Goal: Task Accomplishment & Management: Use online tool/utility

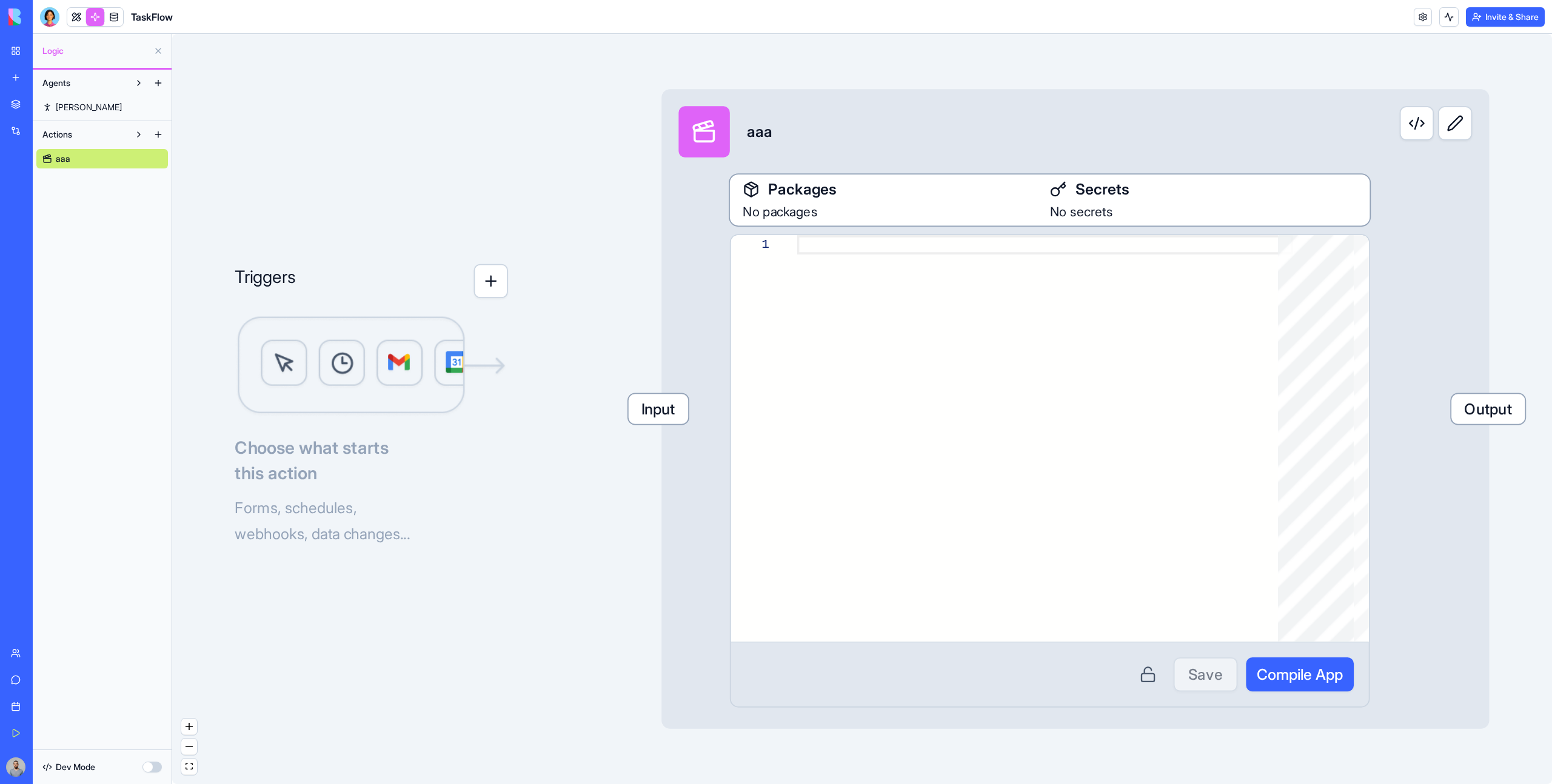
click at [1477, 22] on button "Invite & Share" at bounding box center [1505, 17] width 79 height 20
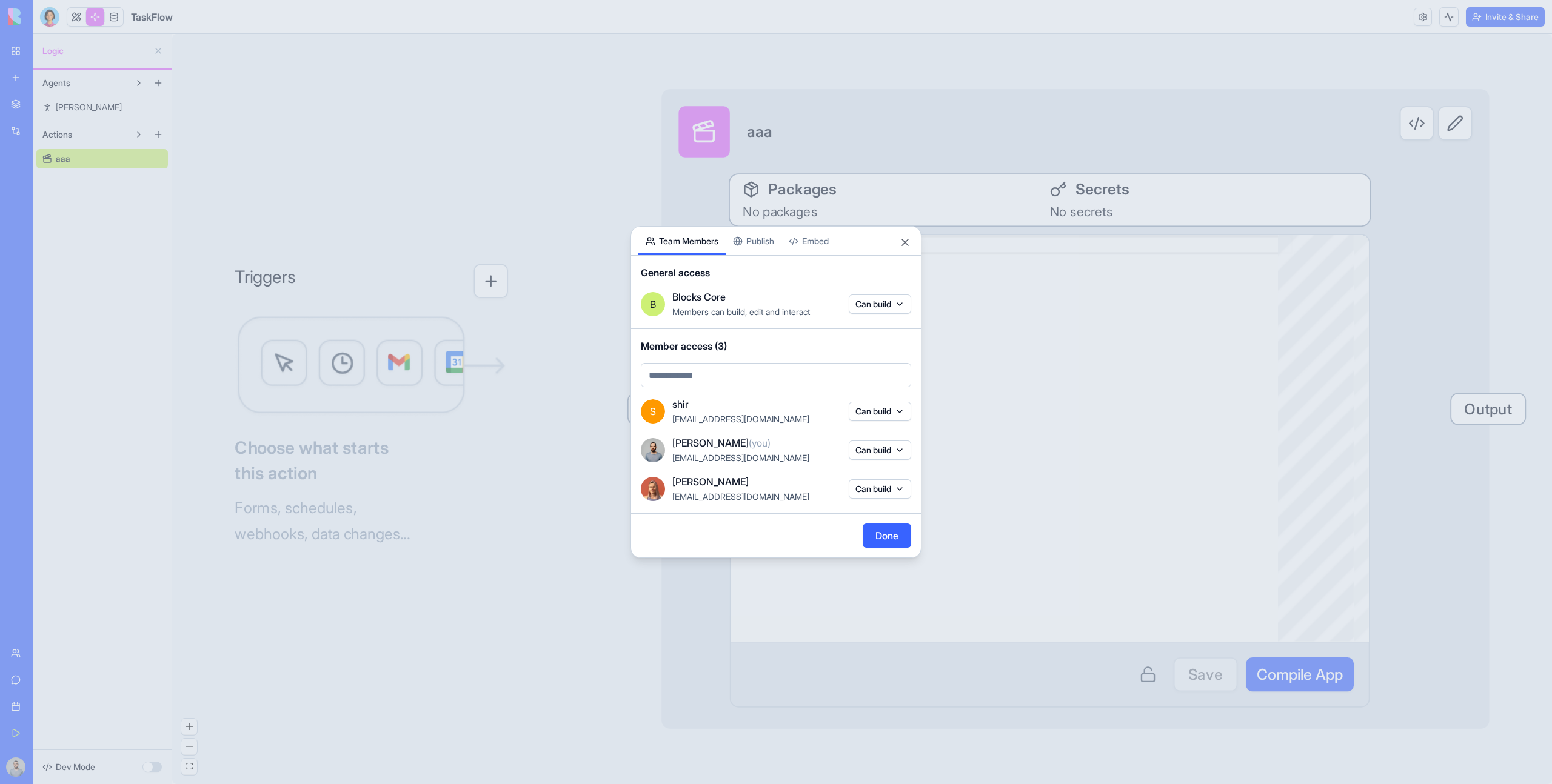
click at [595, 362] on div at bounding box center [776, 392] width 1552 height 784
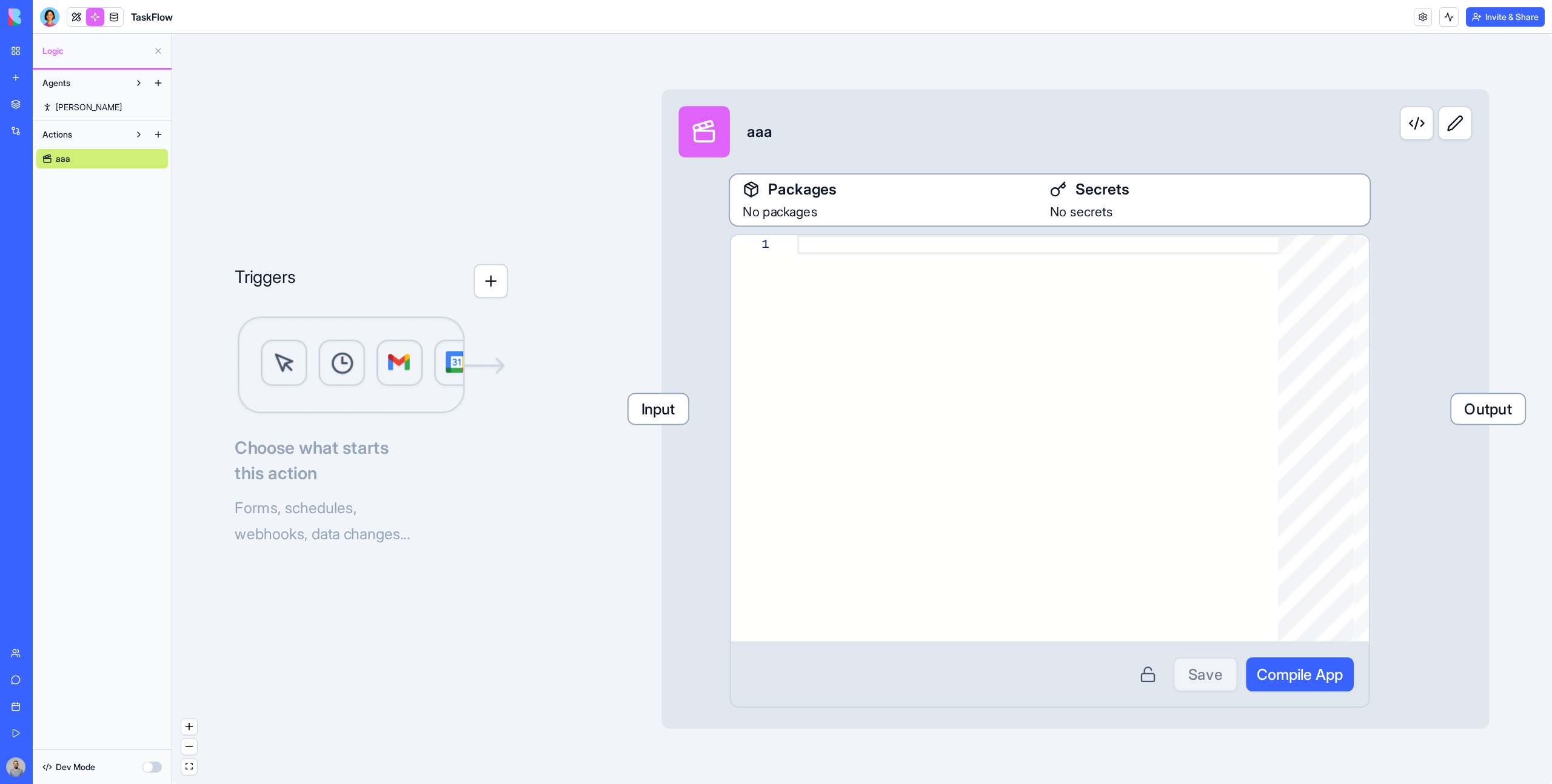
click at [595, 362] on div "Triggers Choose what starts this action Forms, schedules, webhooks, data change…" at bounding box center [862, 409] width 1380 height 750
click at [45, 54] on div "My Workspace" at bounding box center [37, 51] width 16 height 12
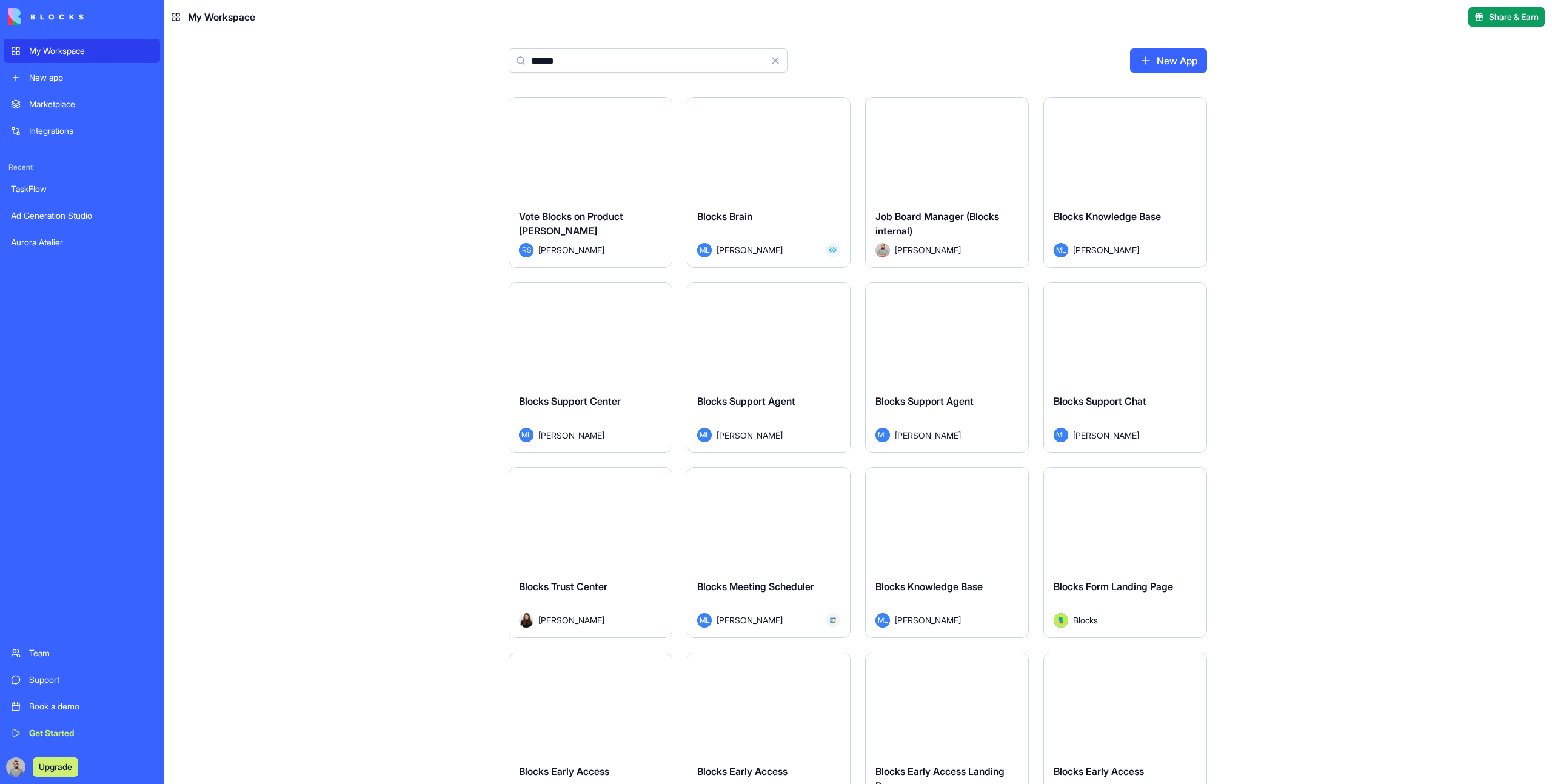
type input "******"
click at [1272, 274] on div "Launch Vote Blocks on Product Hunt RS Rotem Shay Launch Blocks Brain ML Michal …" at bounding box center [858, 440] width 1388 height 687
click at [604, 185] on div "Launch" at bounding box center [591, 148] width 163 height 102
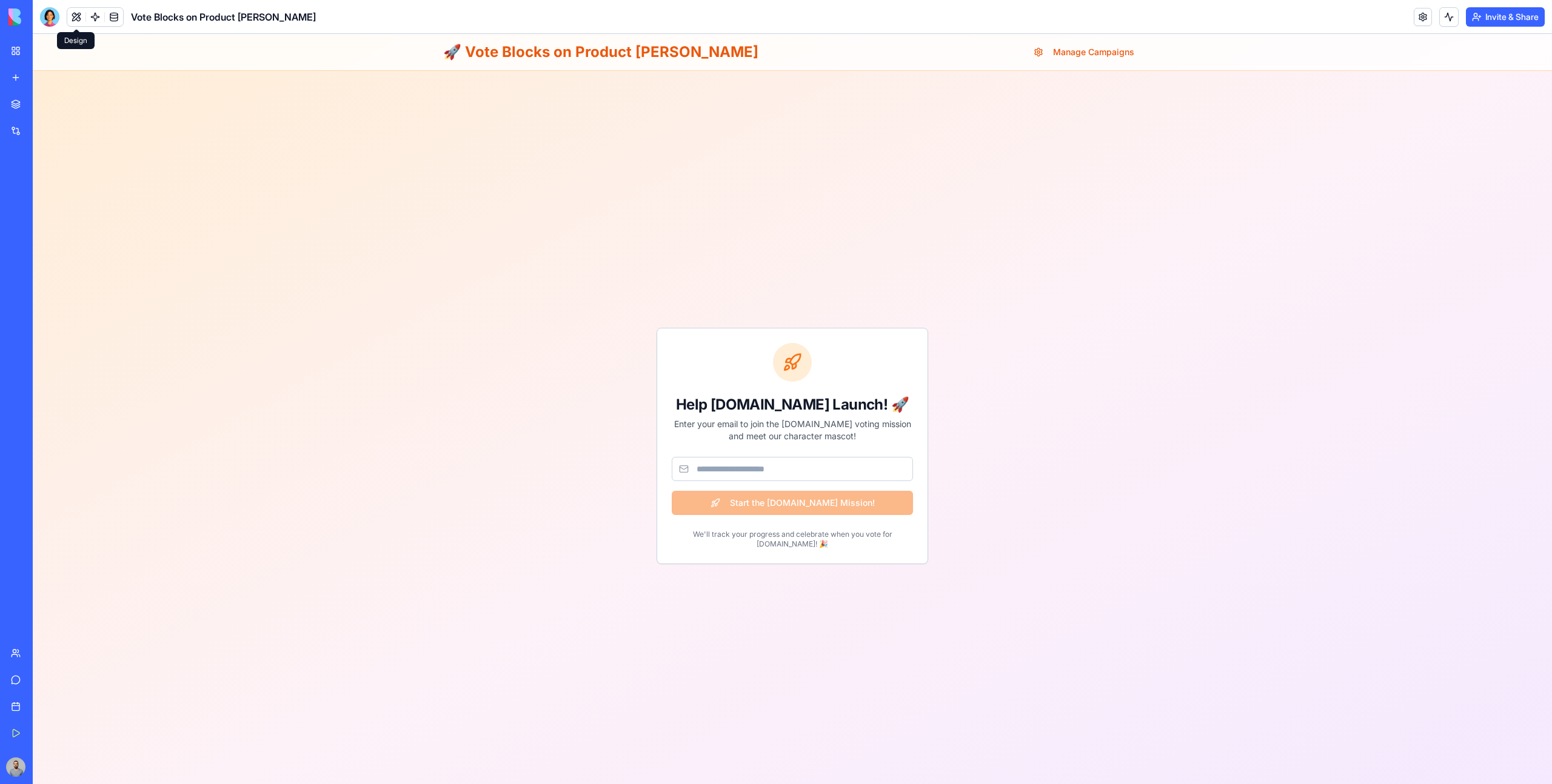
click at [52, 16] on div at bounding box center [50, 17] width 20 height 20
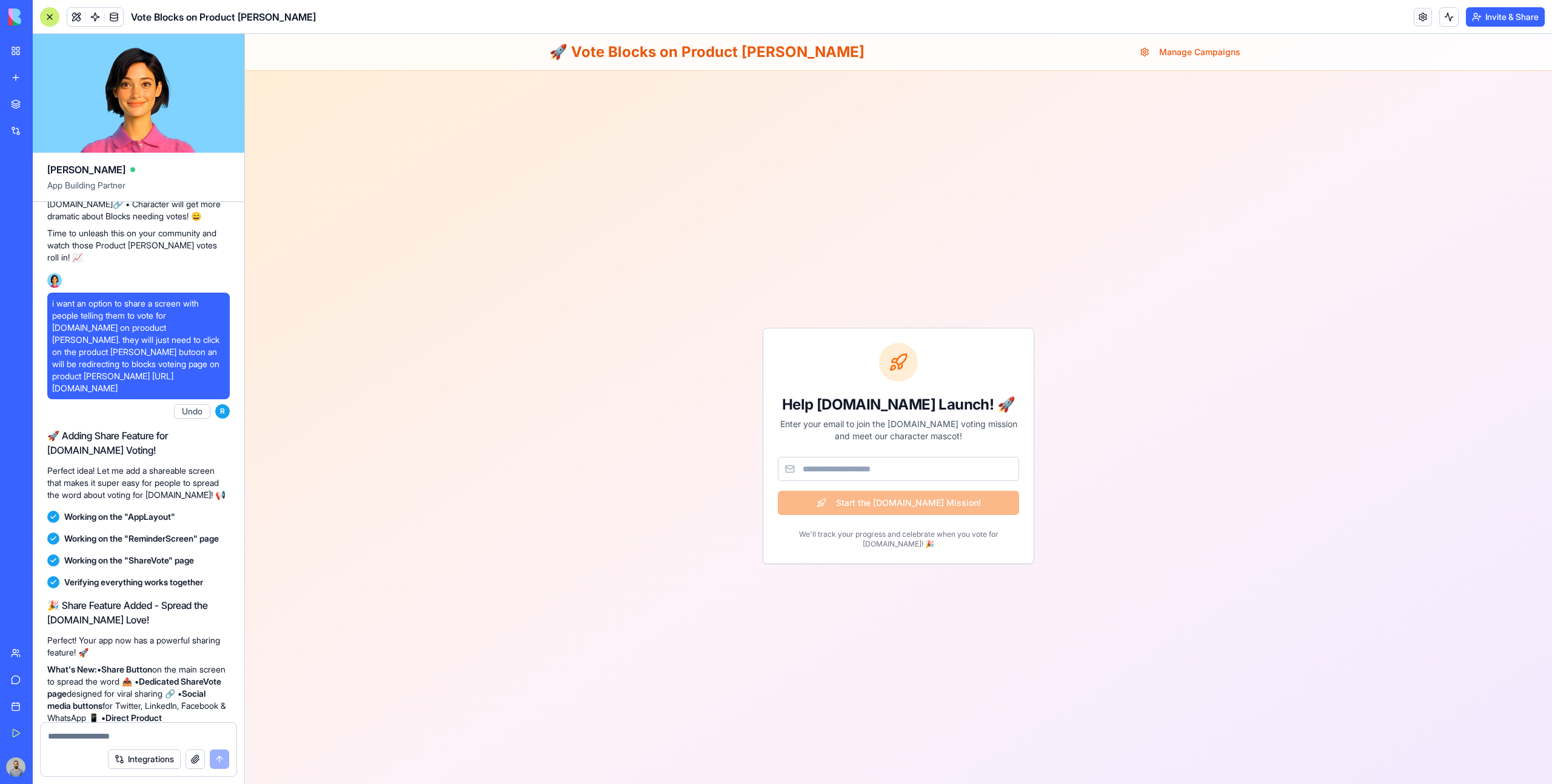
scroll to position [4539, 0]
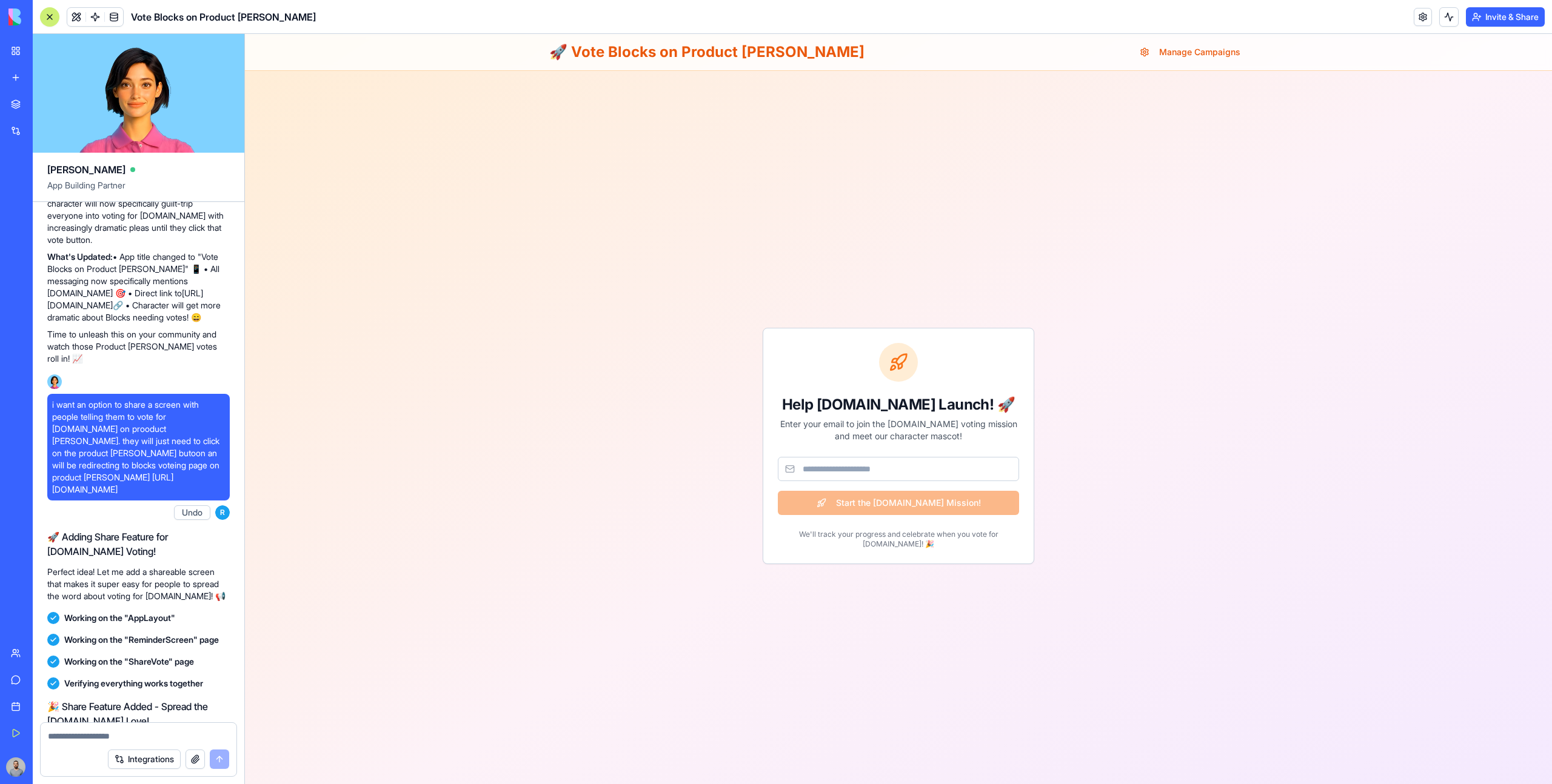
click at [17, 49] on link "My Workspace" at bounding box center [28, 51] width 49 height 24
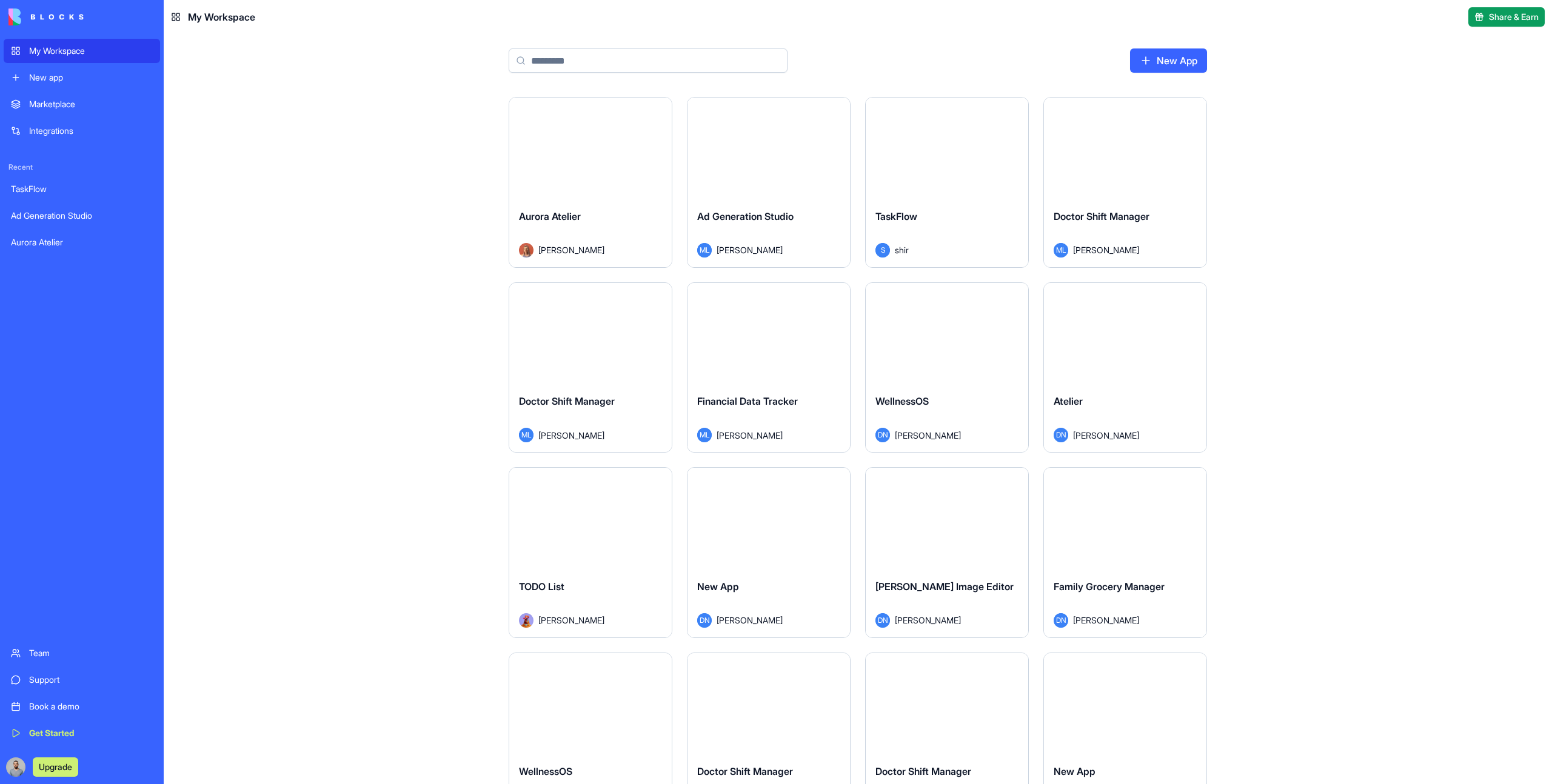
click at [533, 198] on div "Launch" at bounding box center [591, 148] width 163 height 102
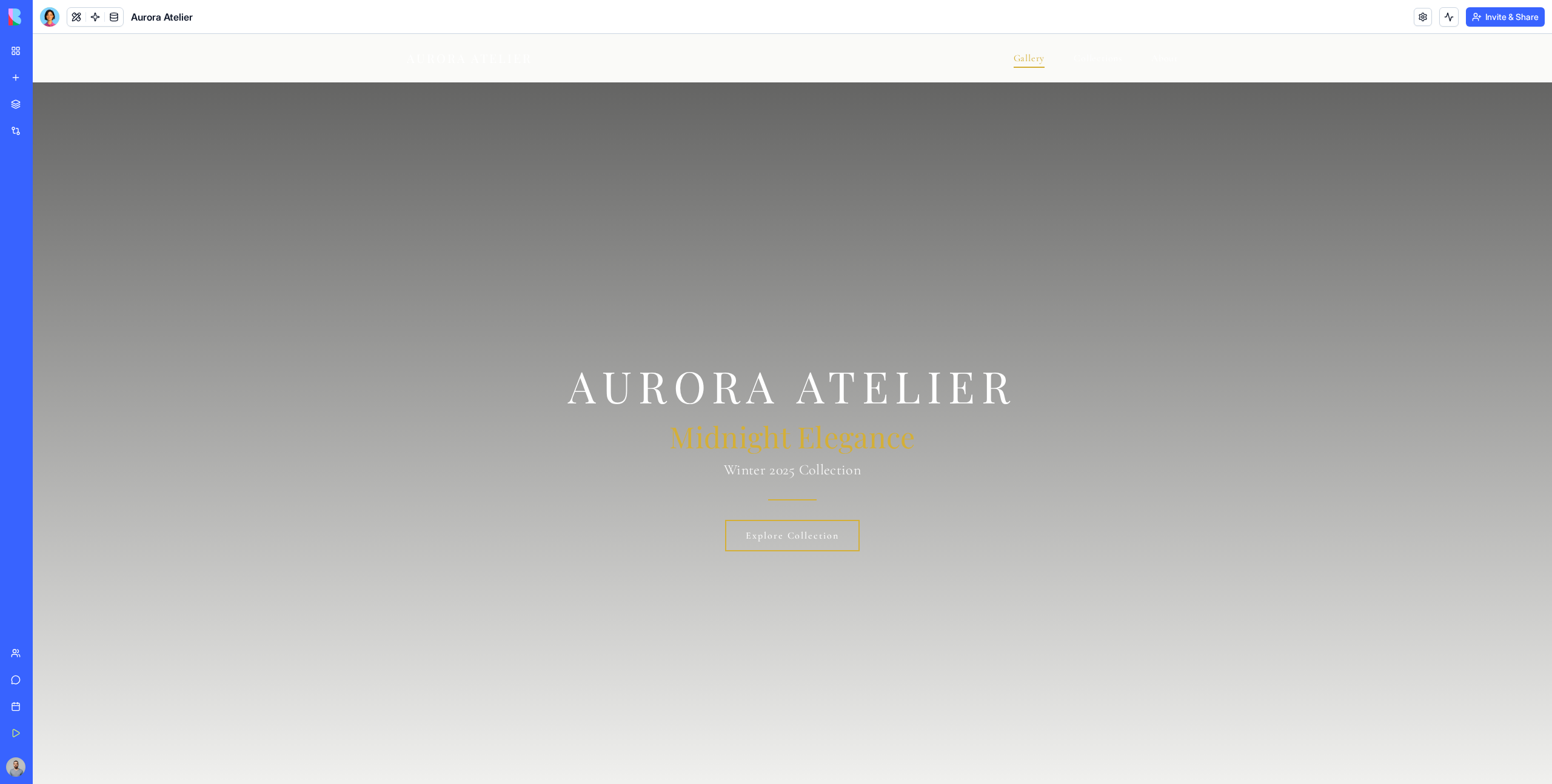
click at [920, 58] on div "AURORA ATELIER Gallery Collections About" at bounding box center [792, 58] width 849 height 49
click at [1036, 58] on span "Gallery" at bounding box center [1029, 60] width 31 height 16
click at [778, 528] on button "Explore Collection" at bounding box center [792, 536] width 135 height 31
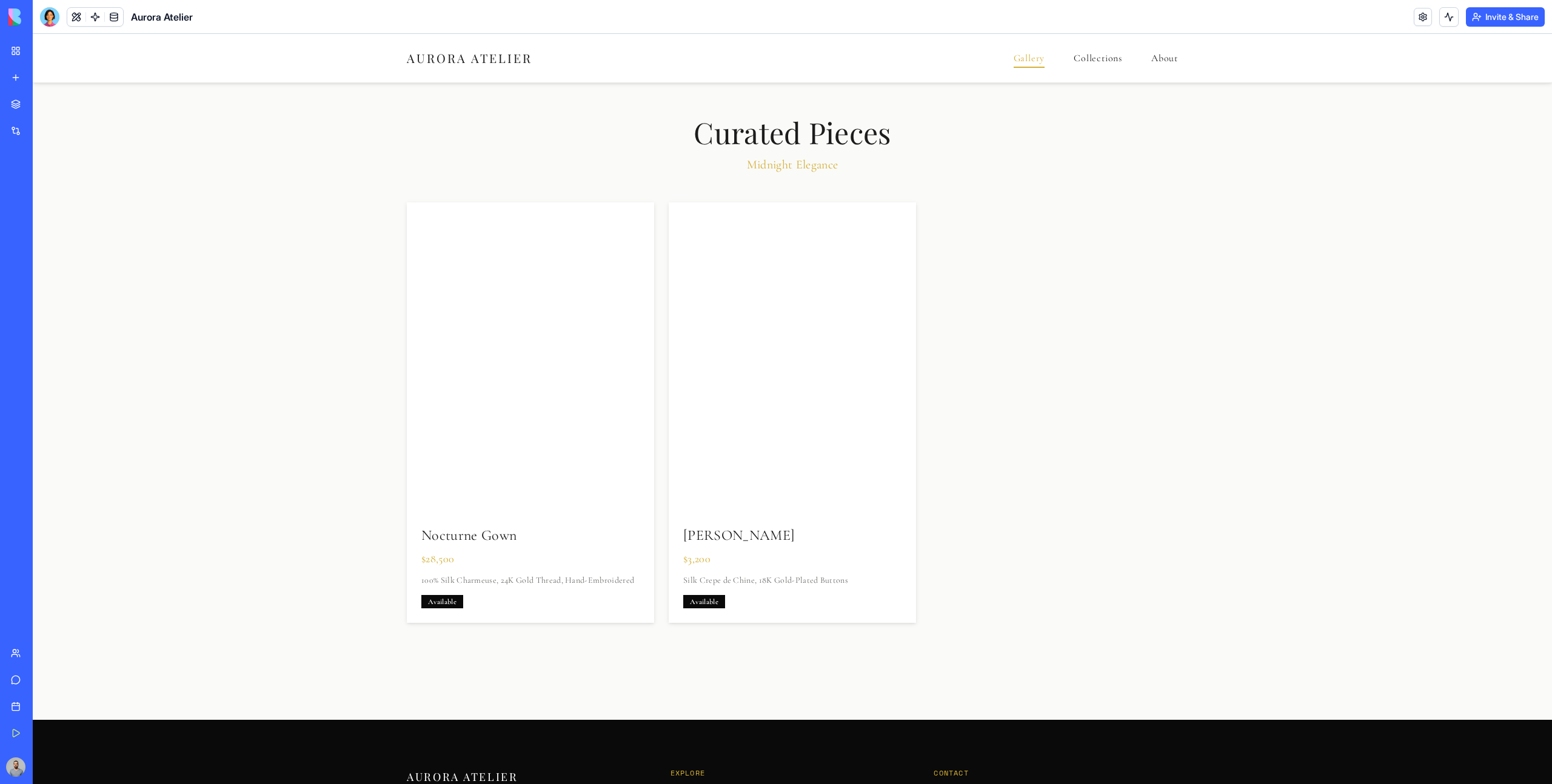
scroll to position [1644, 0]
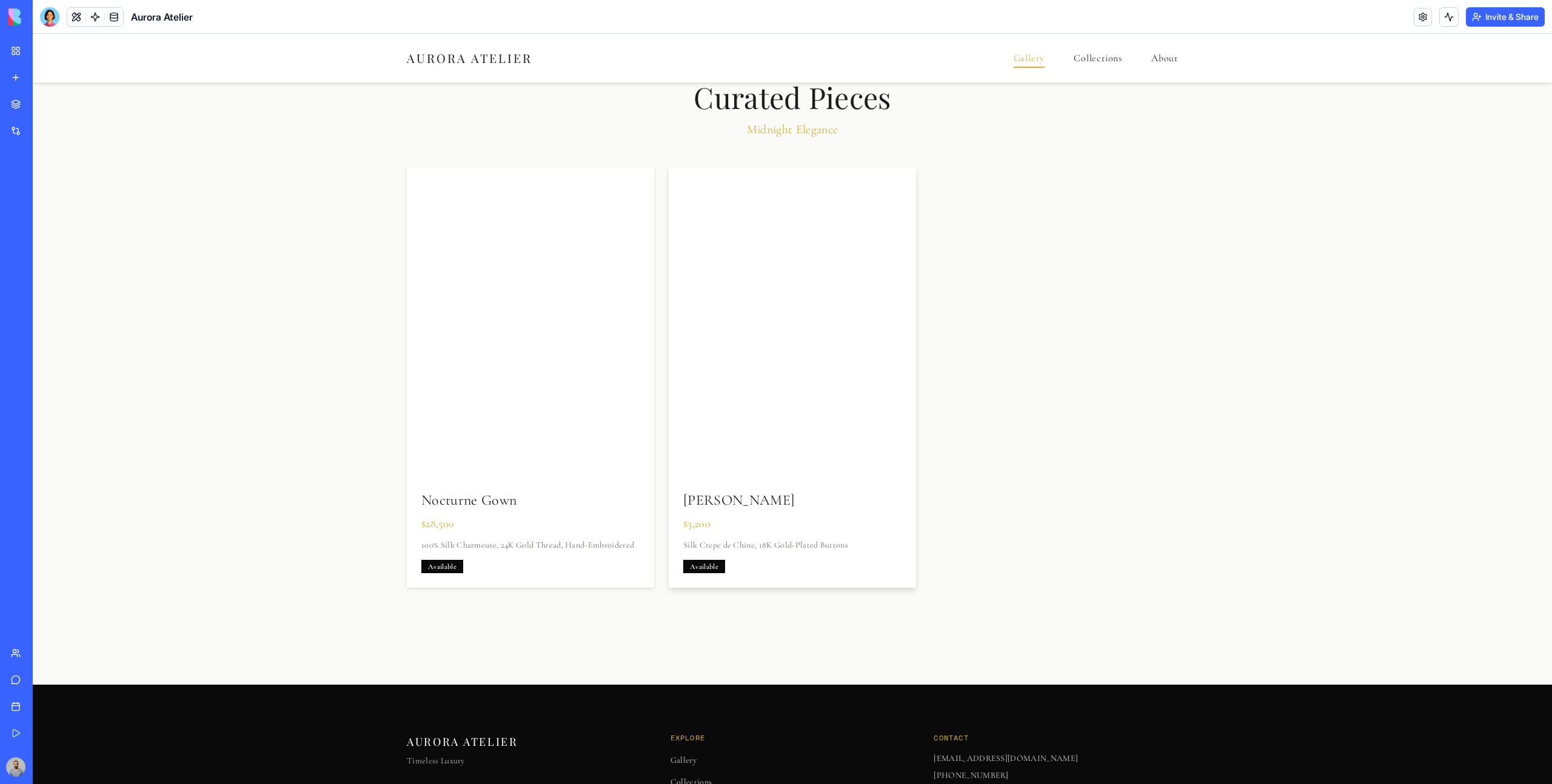
click at [758, 493] on h3 "[PERSON_NAME]" at bounding box center [792, 501] width 219 height 20
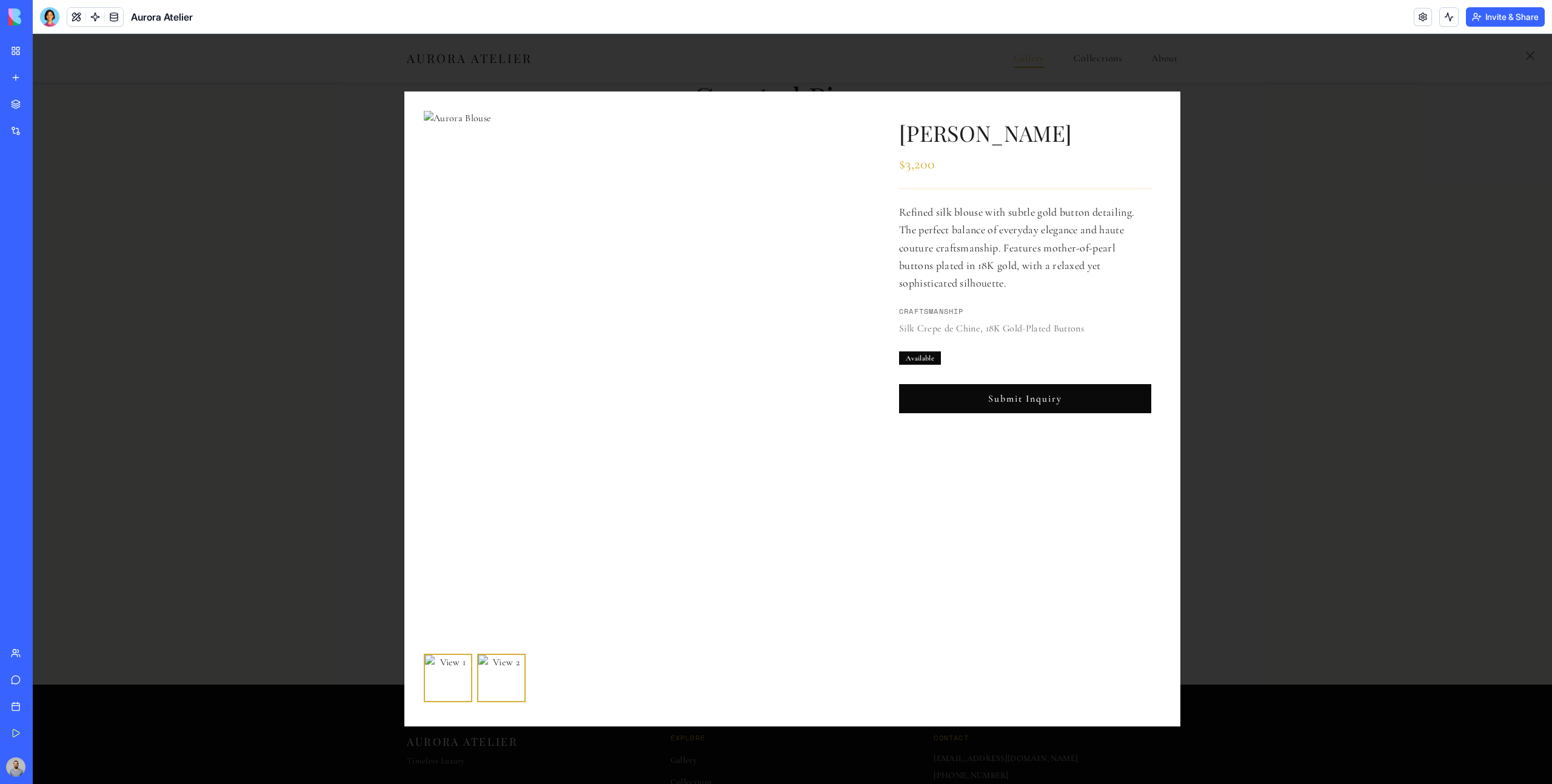
click at [1203, 392] on div "Aurora Blouse $3,200 Refined silk blouse with subtle gold button detailing. The…" at bounding box center [792, 409] width 1519 height 750
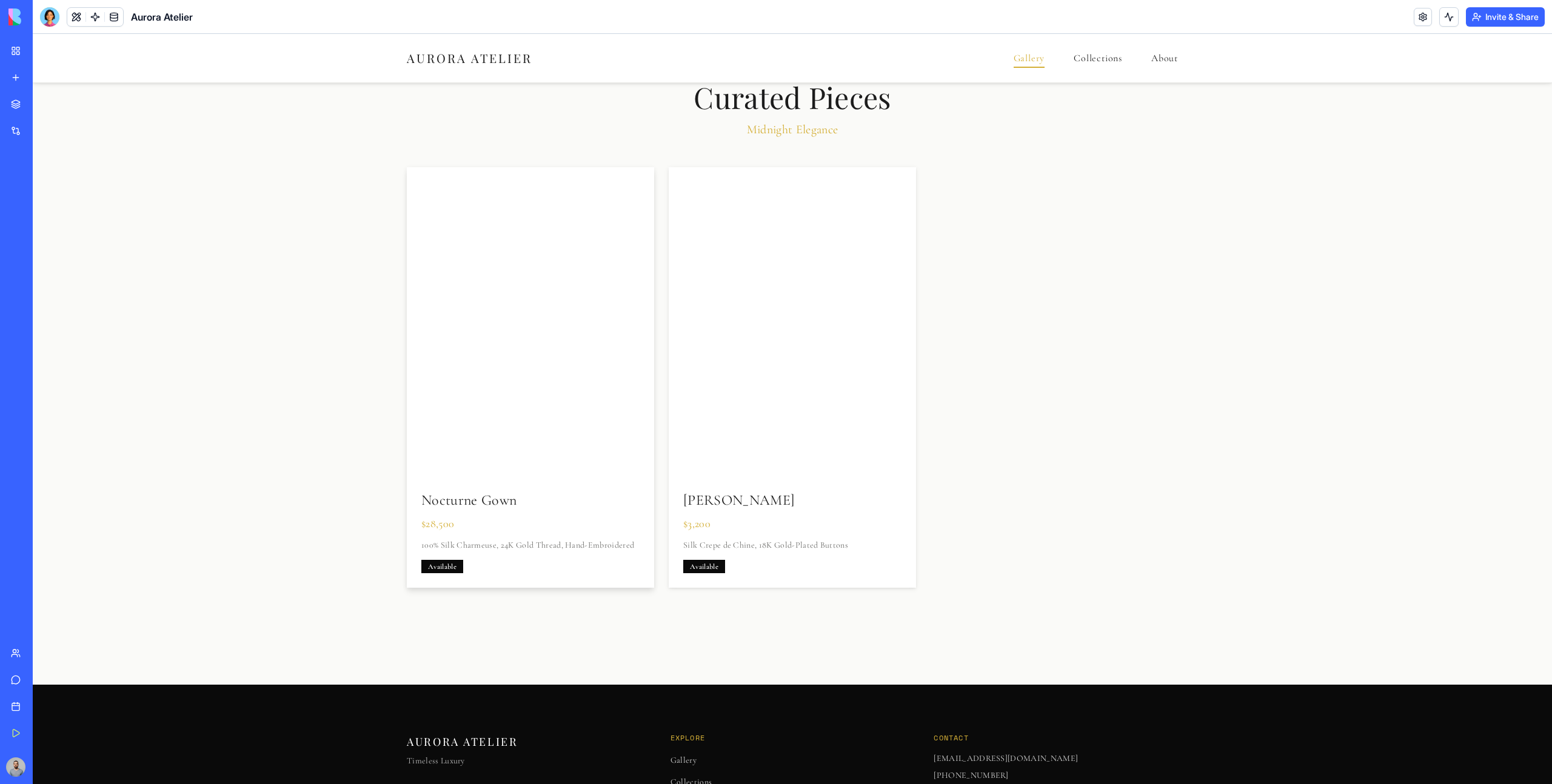
click at [538, 389] on div at bounding box center [531, 322] width 272 height 340
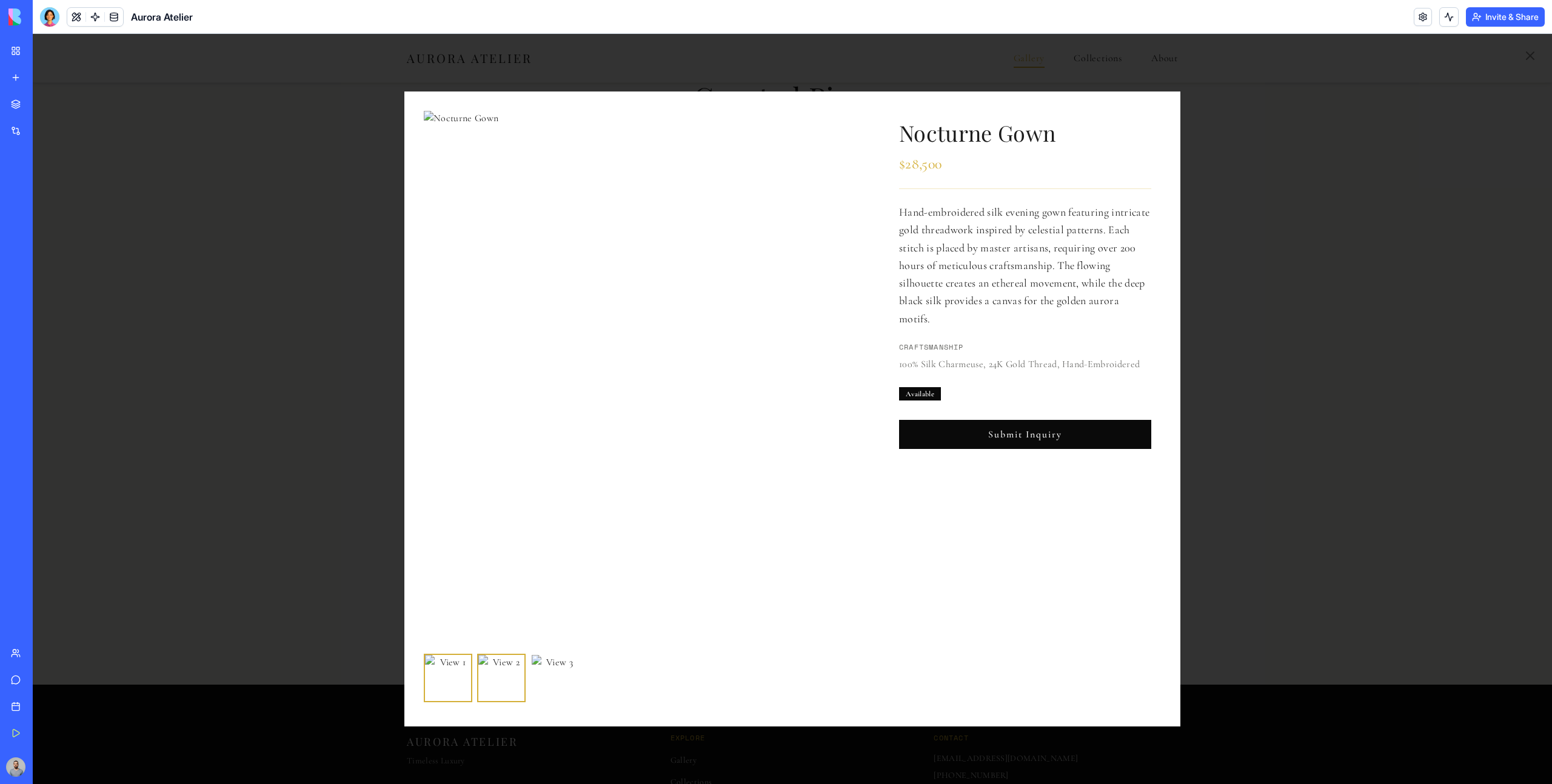
click at [1283, 375] on div "Nocturne Gown $28,500 Hand-embroidered silk evening gown featuring intricate go…" at bounding box center [792, 409] width 1519 height 750
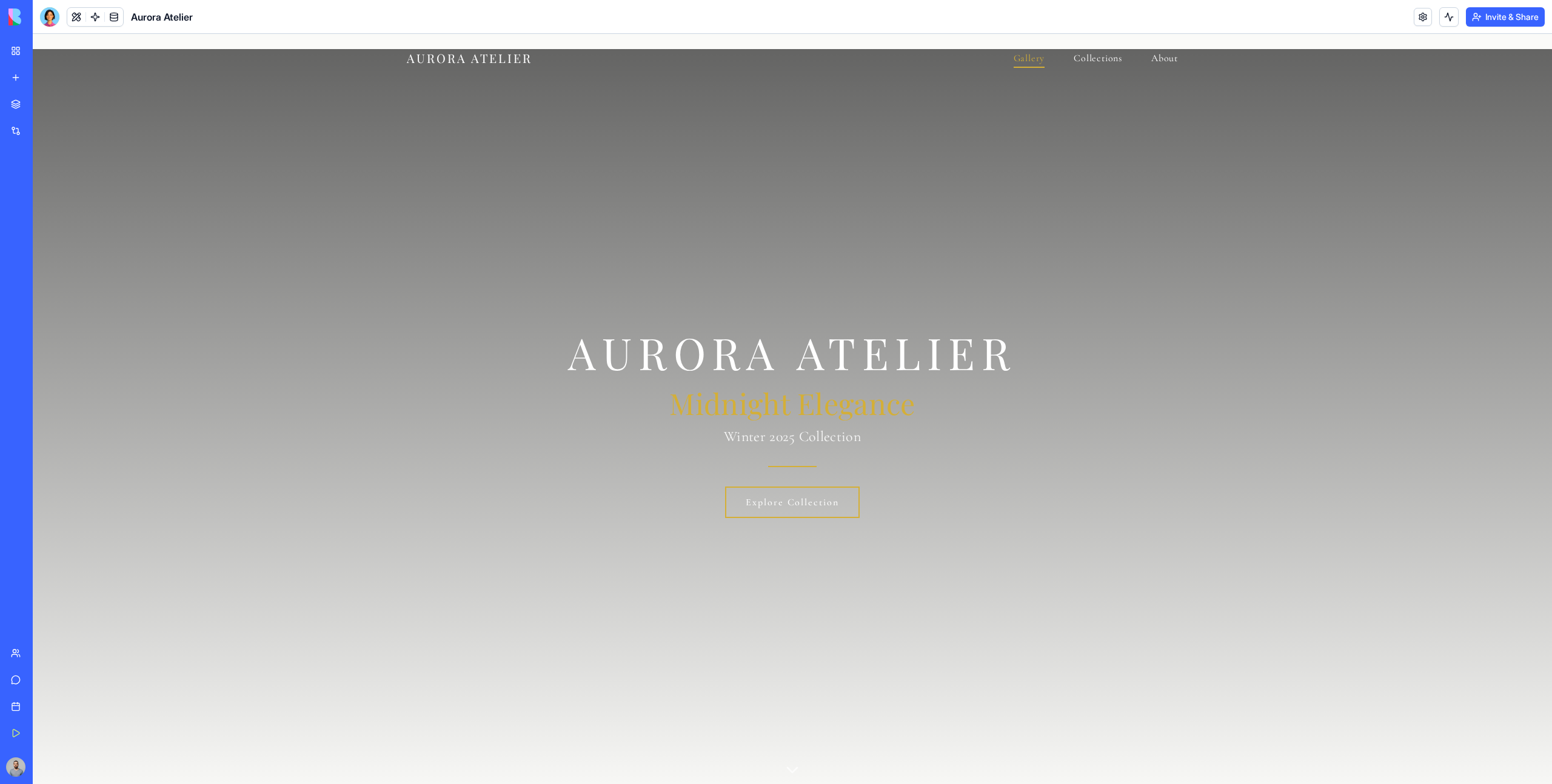
scroll to position [0, 0]
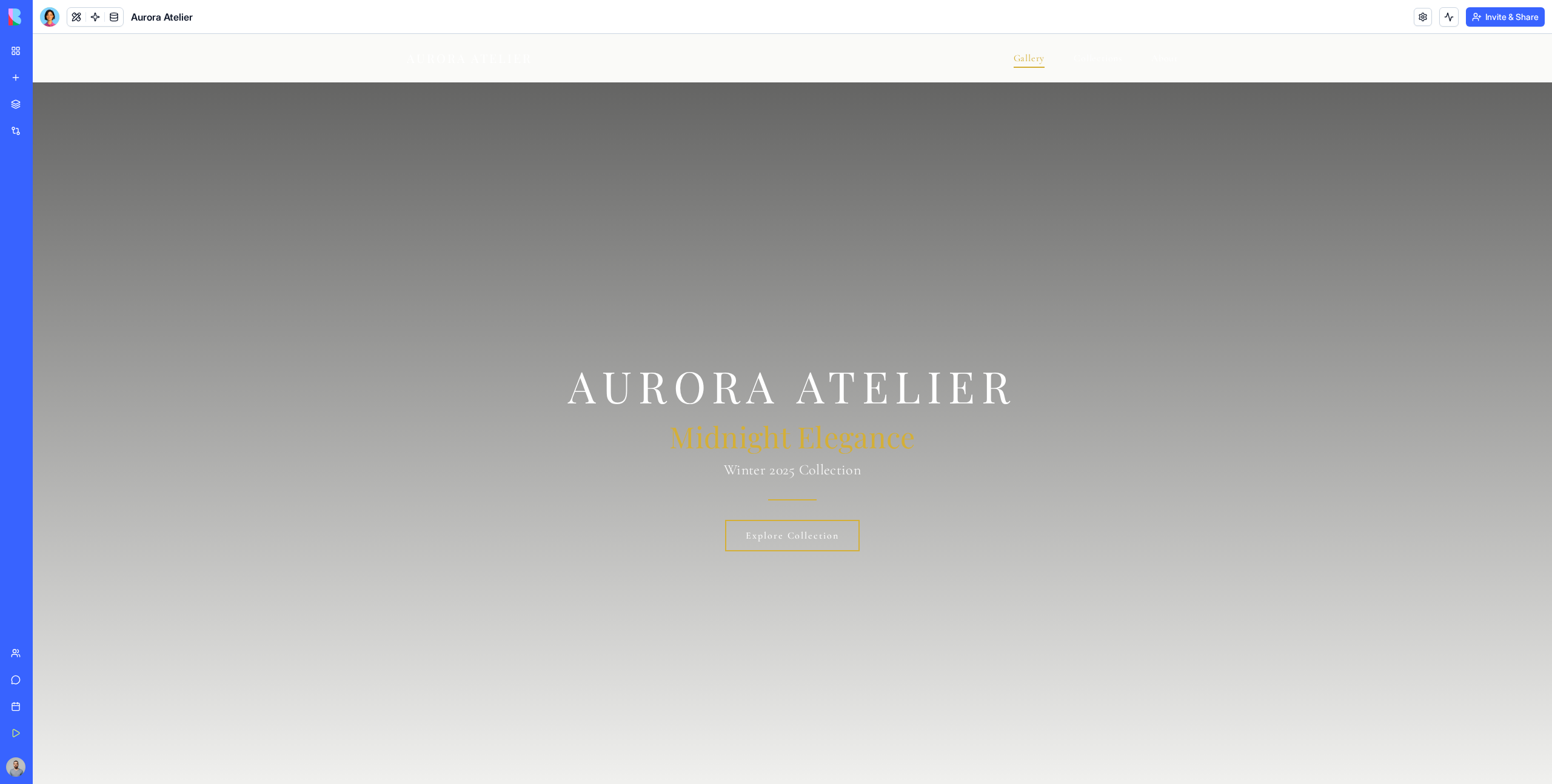
click at [20, 44] on link "My Workspace" at bounding box center [28, 51] width 49 height 24
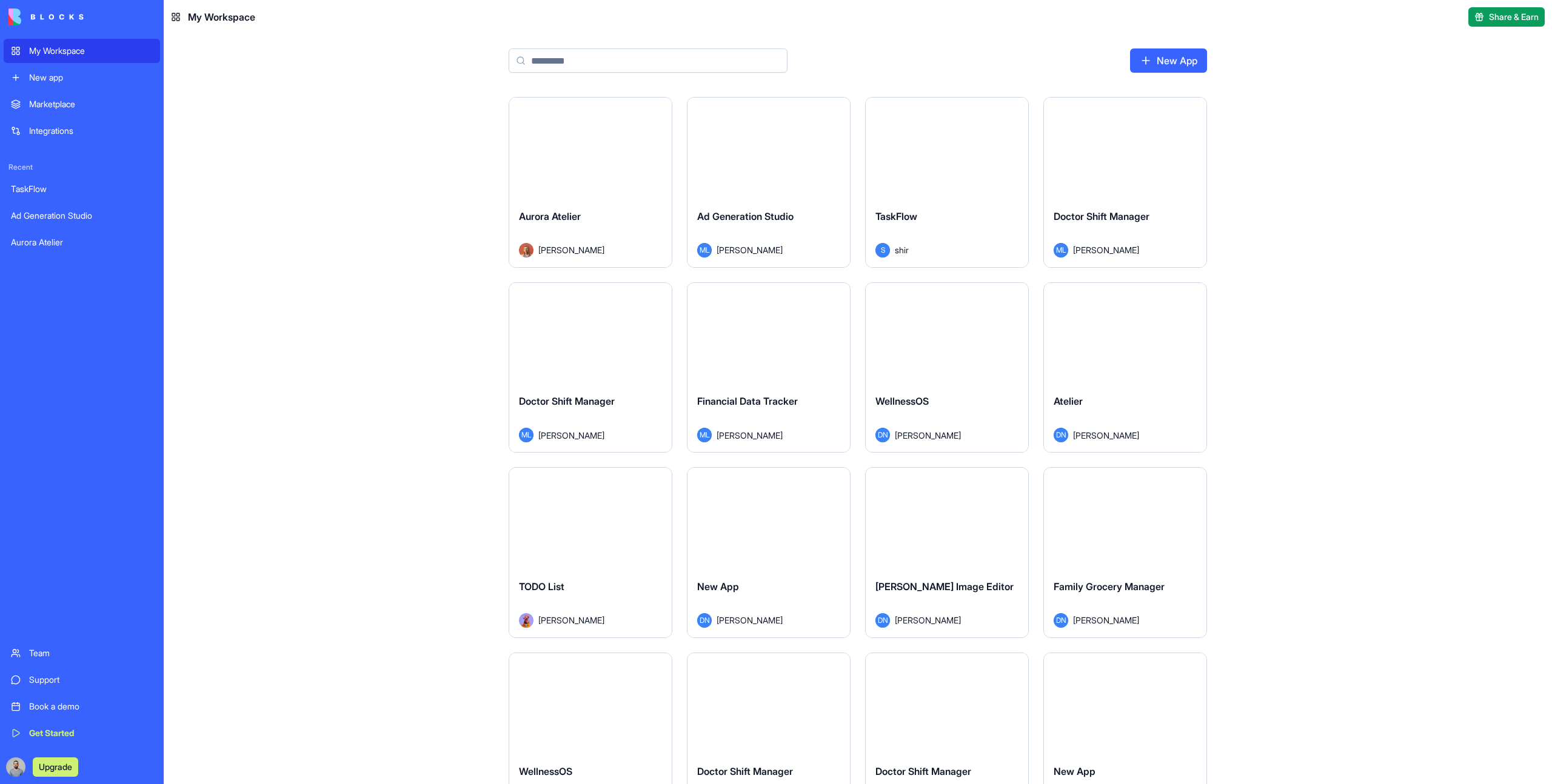
click at [98, 83] on div "New app" at bounding box center [91, 77] width 124 height 12
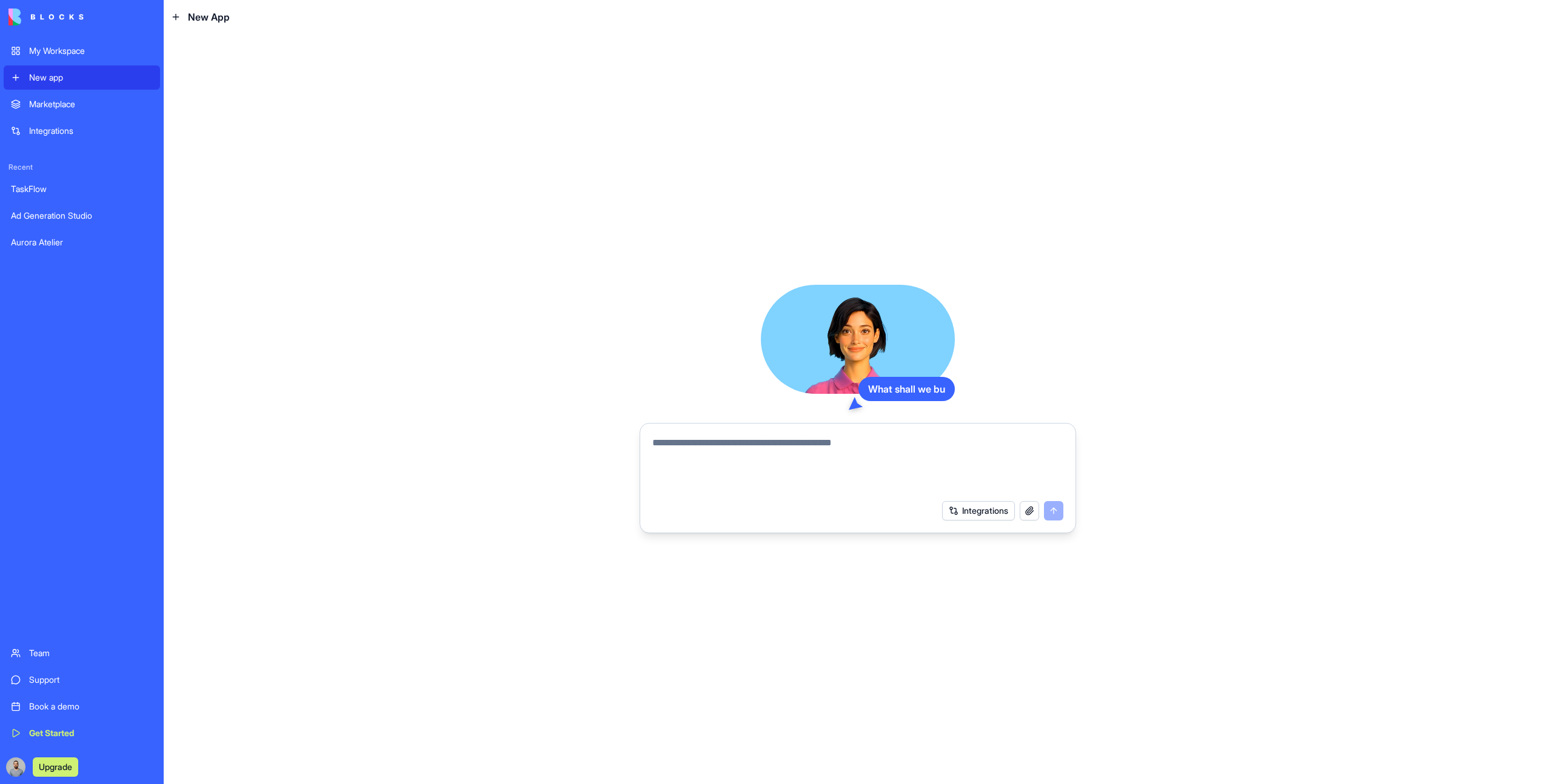
click at [106, 101] on div "Marketplace" at bounding box center [91, 104] width 124 height 12
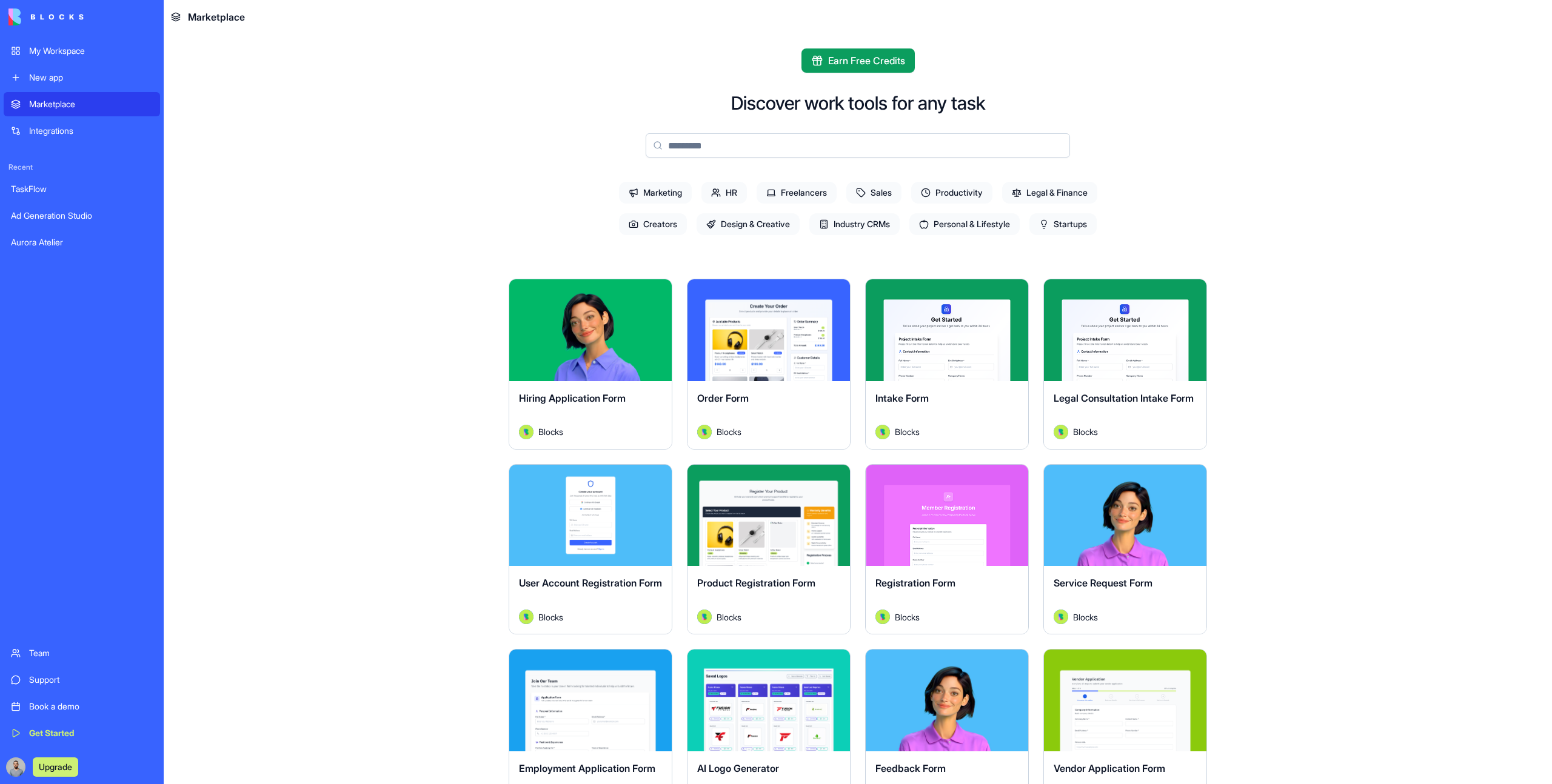
click at [110, 133] on div "Integrations" at bounding box center [91, 131] width 124 height 12
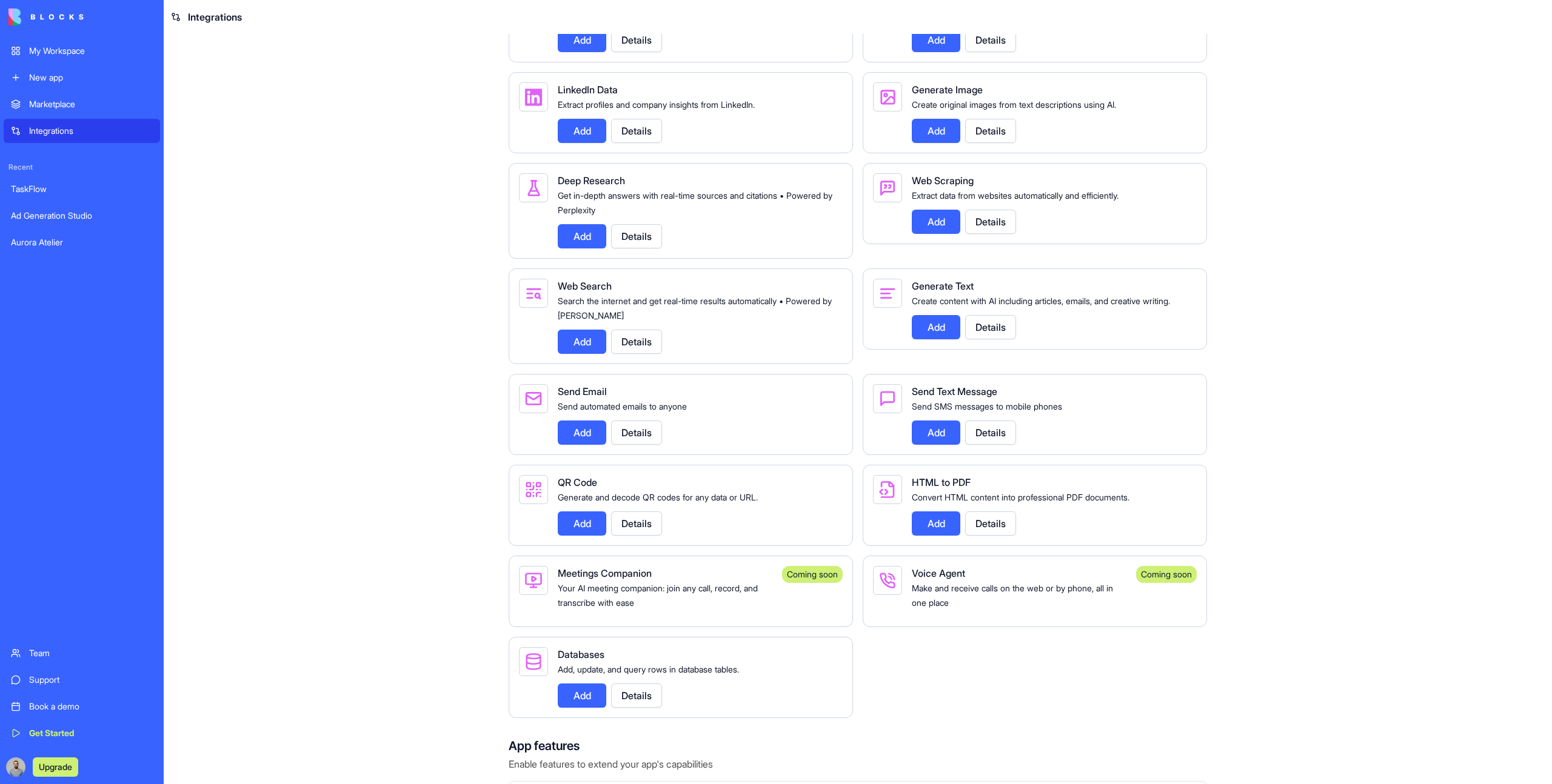
scroll to position [1739, 0]
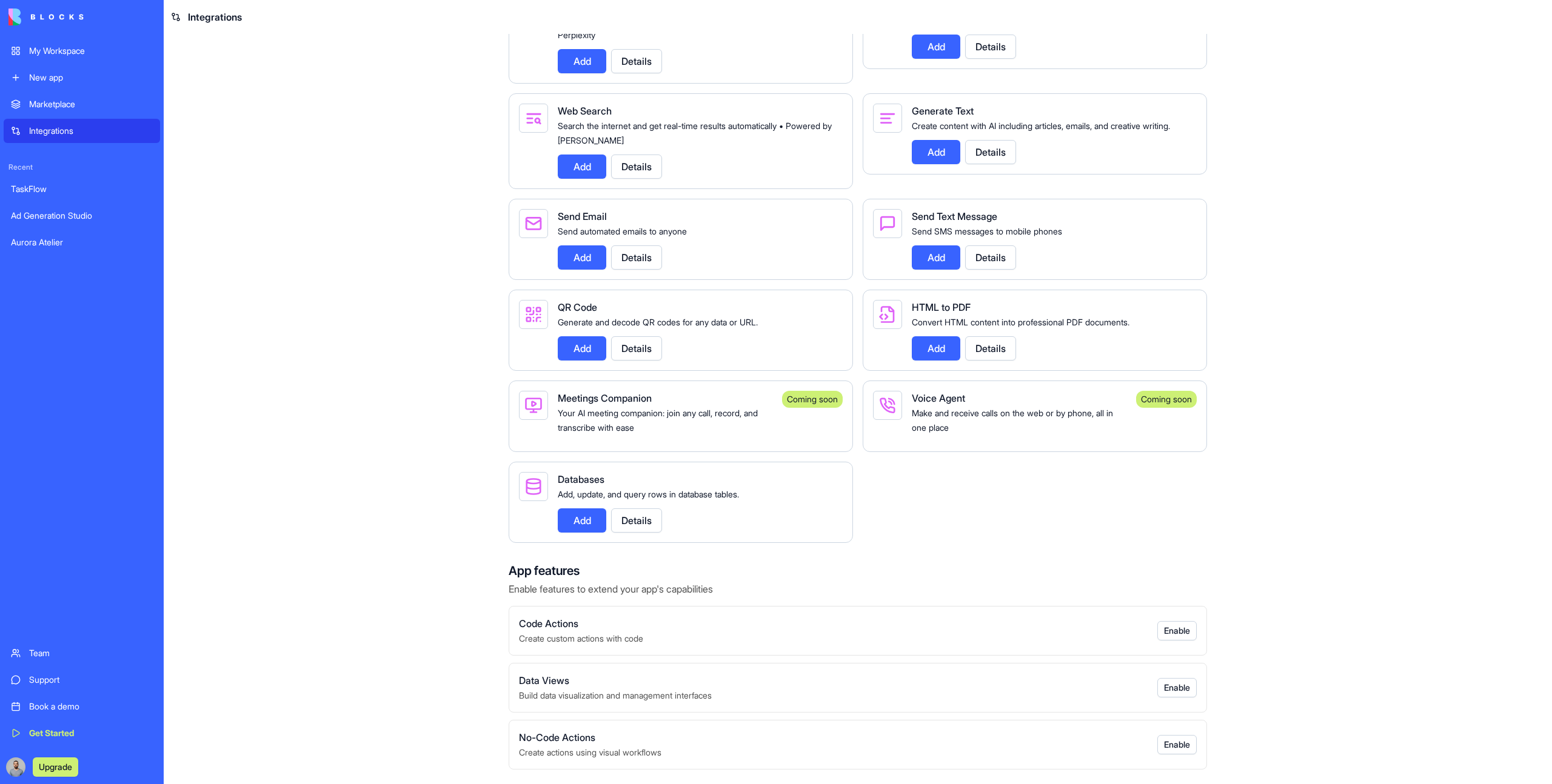
click at [72, 42] on link "My Workspace" at bounding box center [82, 51] width 156 height 24
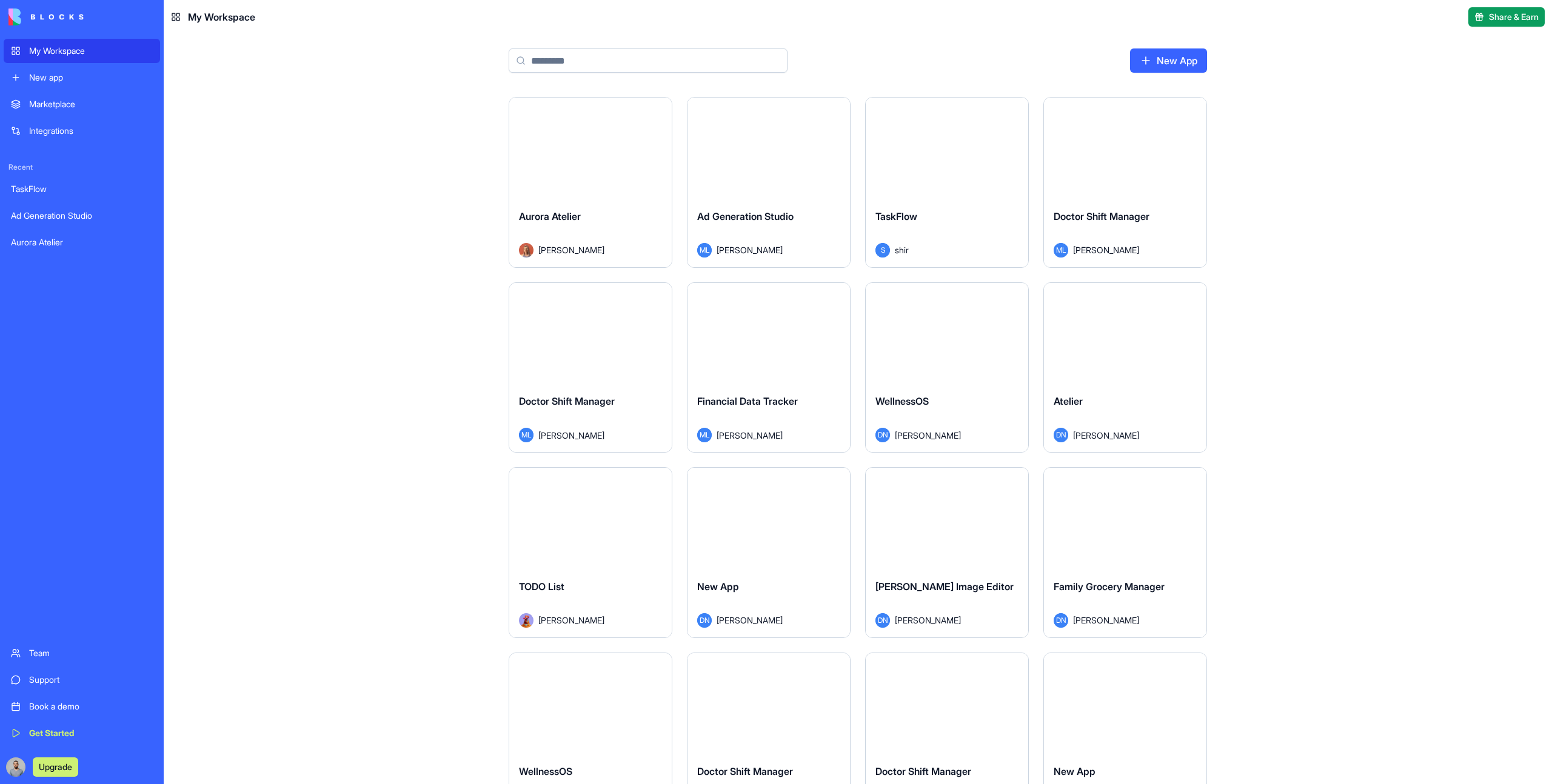
click at [575, 516] on button "Launch" at bounding box center [591, 518] width 91 height 24
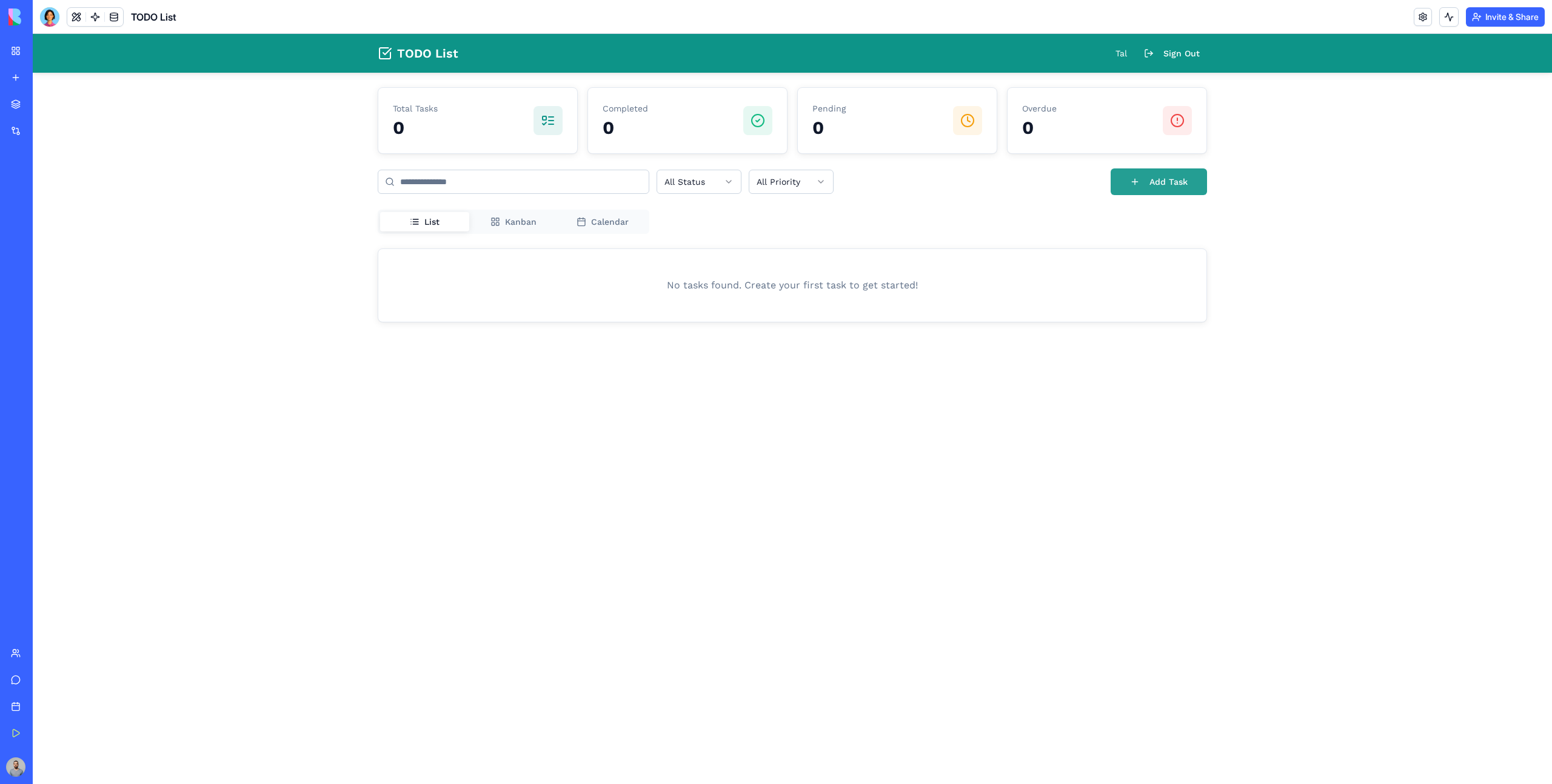
click at [1195, 174] on button "Add Task" at bounding box center [1158, 181] width 96 height 27
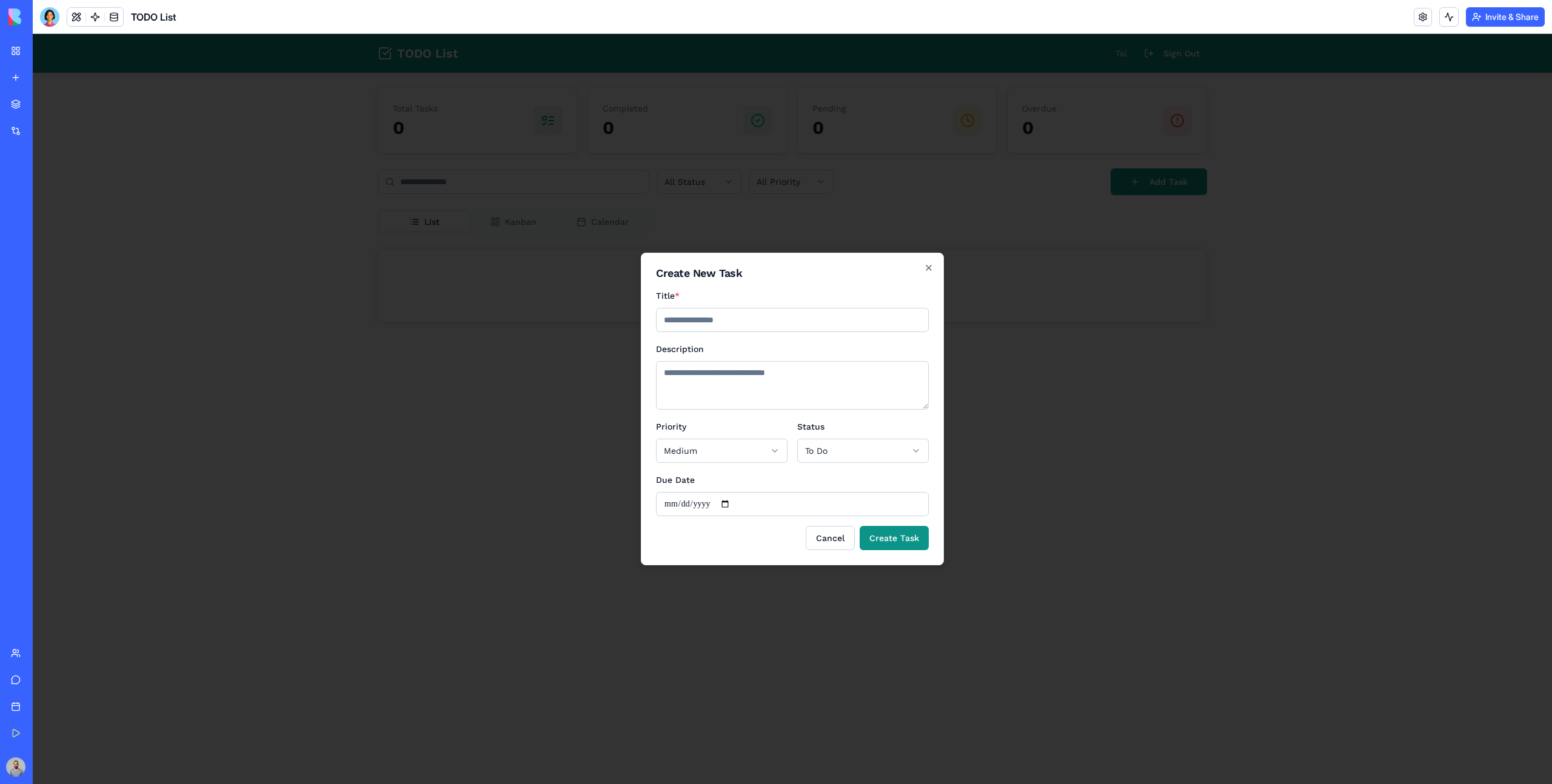
click at [1134, 250] on div at bounding box center [792, 409] width 1519 height 750
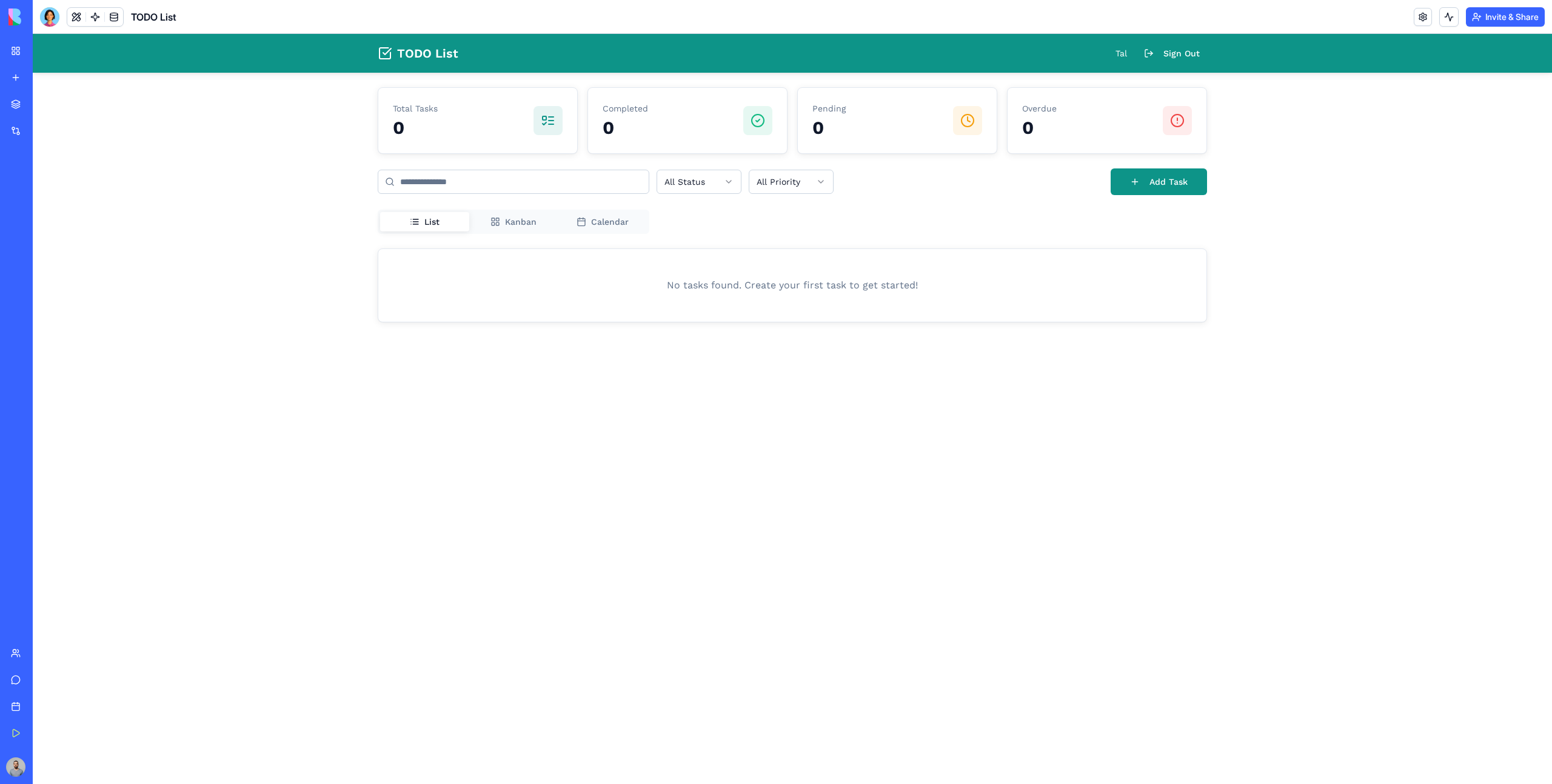
click at [1141, 195] on div "Total Tasks 0 Completed 0 Pending 0 Overdue 0 All Status All Priority Add Task …" at bounding box center [792, 205] width 829 height 235
click at [1138, 190] on button "Add Task" at bounding box center [1158, 181] width 96 height 27
click at [492, 226] on rect "button" at bounding box center [493, 224] width 3 height 3
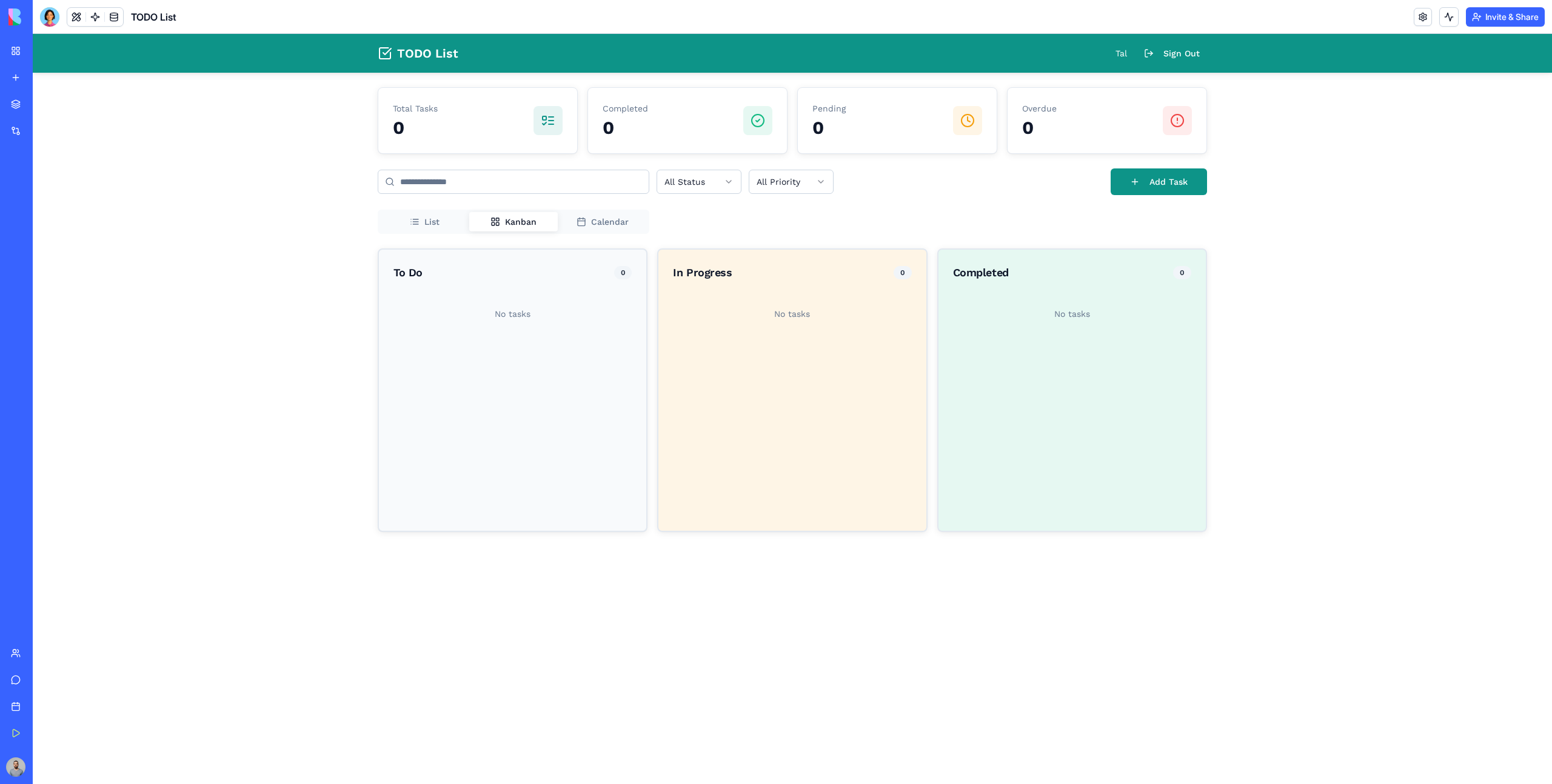
click at [622, 226] on span "Calendar" at bounding box center [610, 222] width 38 height 12
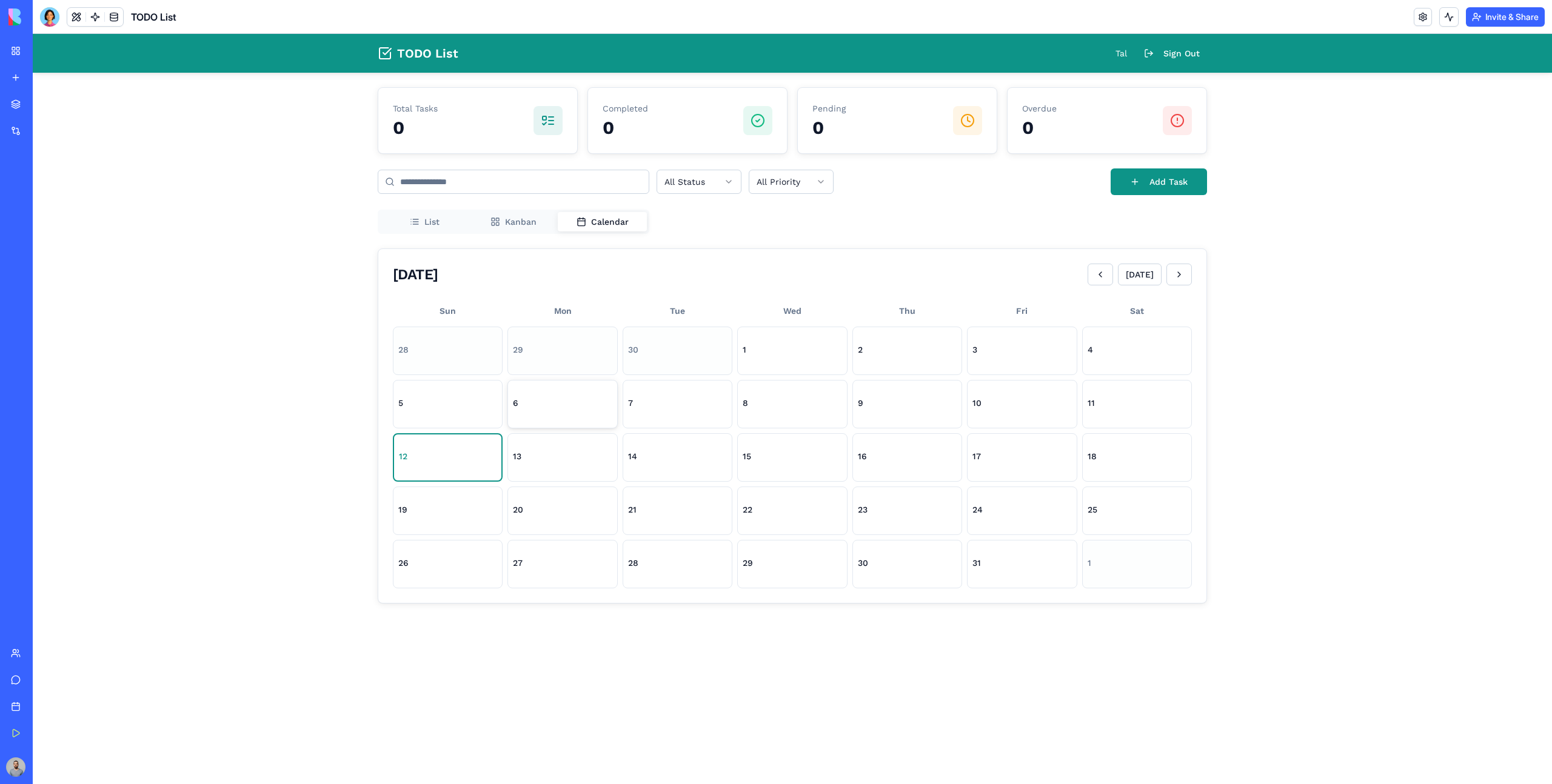
click at [564, 419] on button "6" at bounding box center [562, 404] width 110 height 49
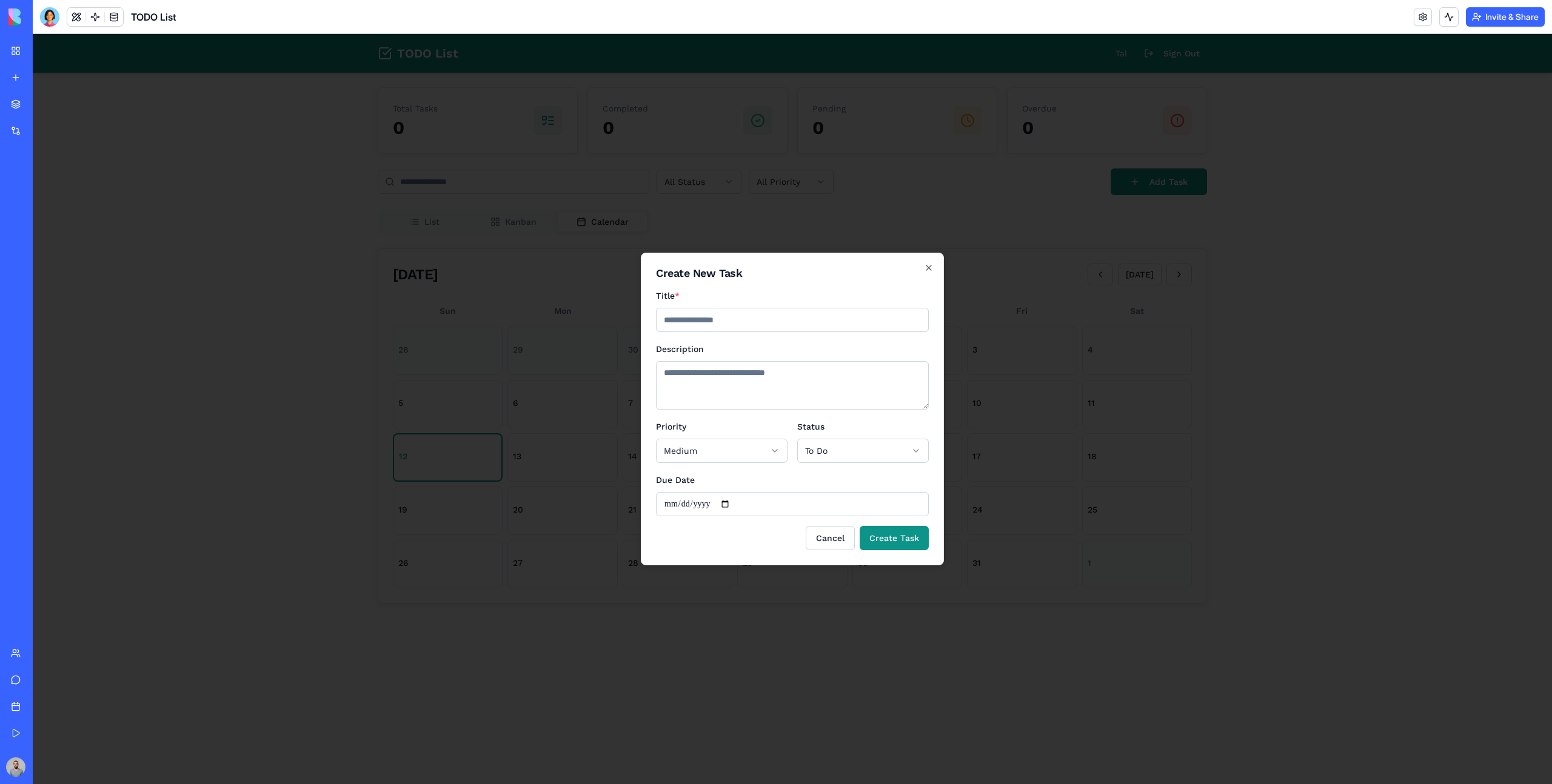
click at [978, 391] on div at bounding box center [792, 409] width 1519 height 750
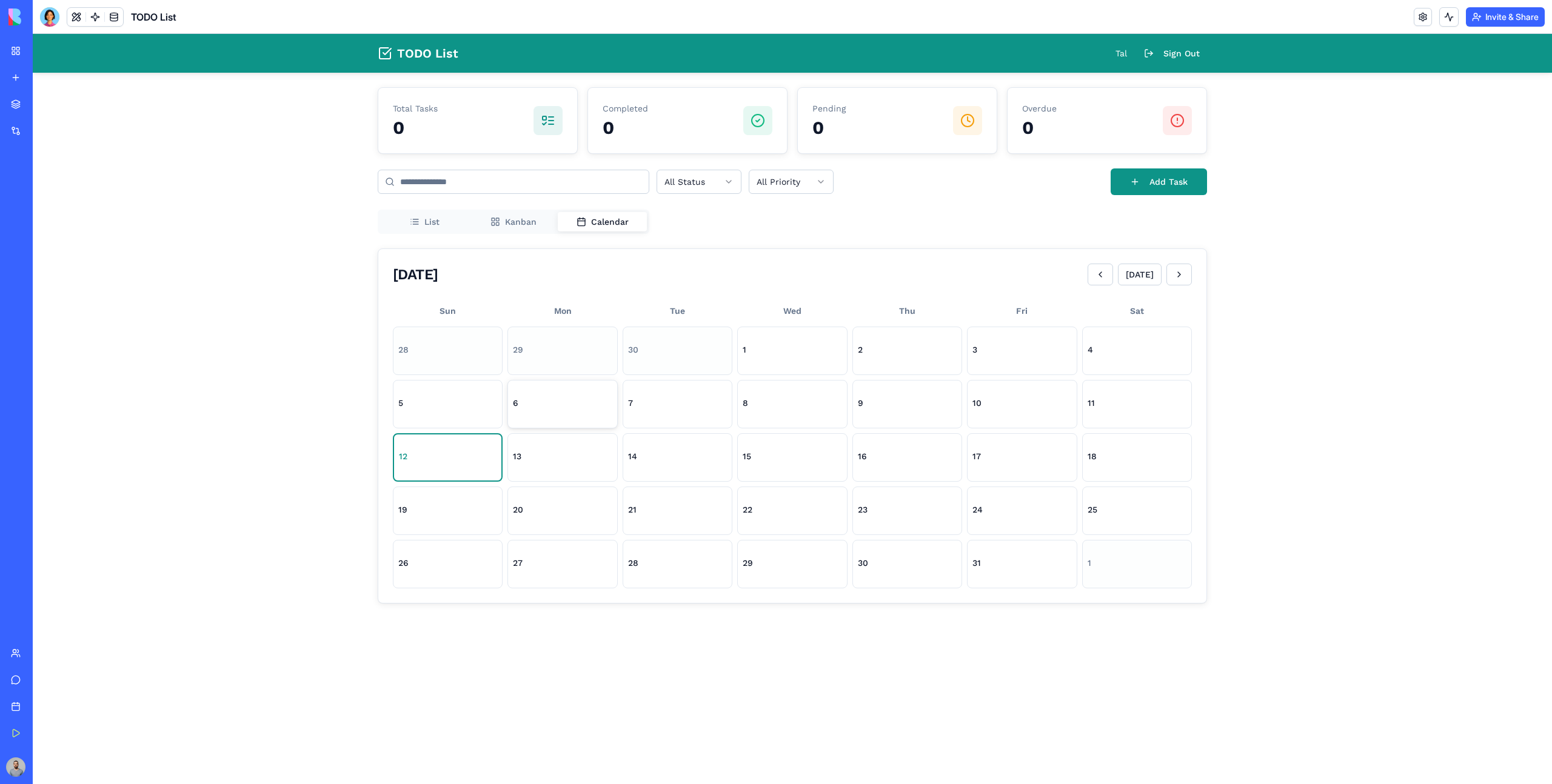
click at [567, 413] on button "6" at bounding box center [562, 404] width 110 height 49
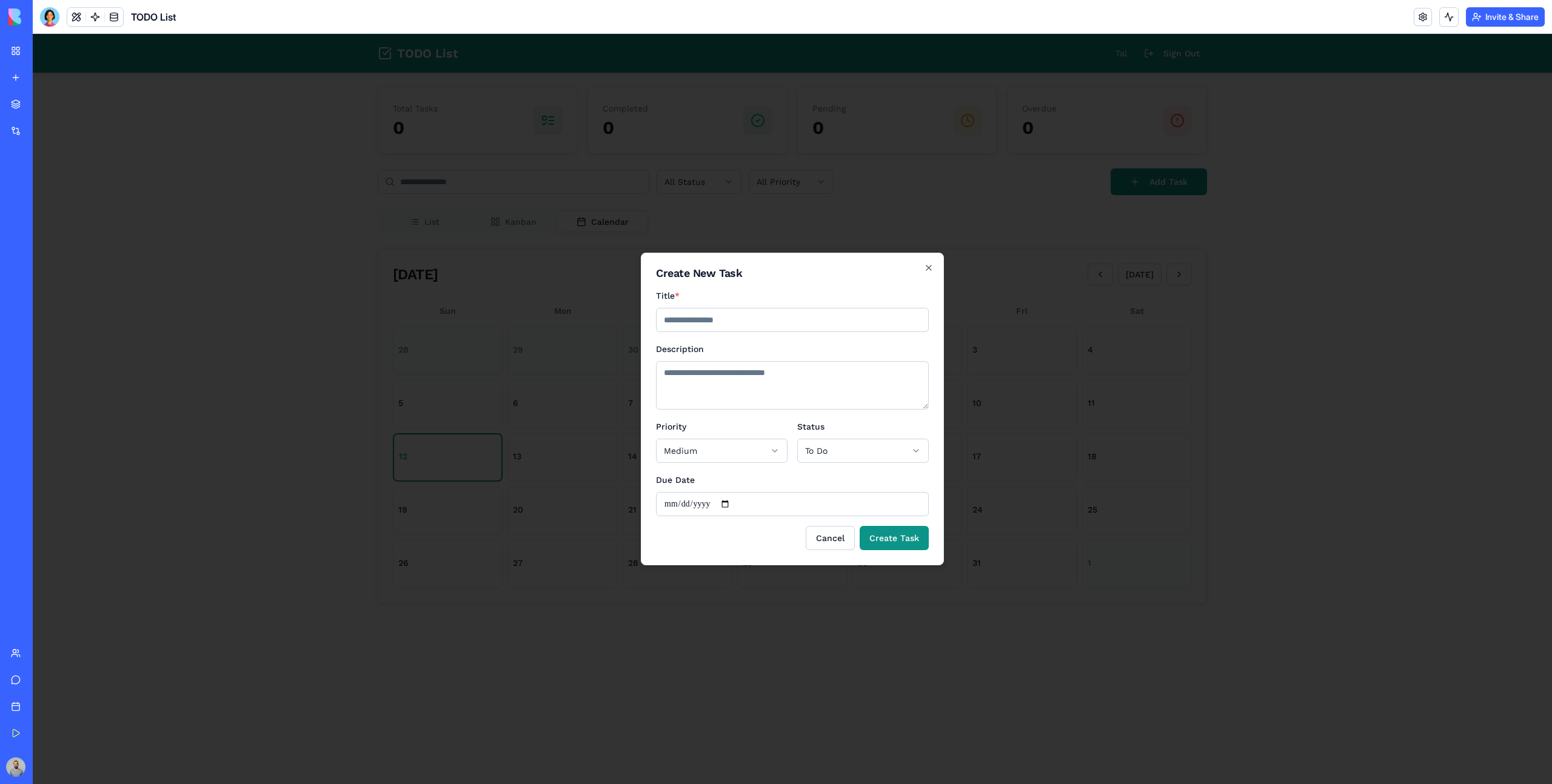
click at [1001, 486] on div at bounding box center [792, 409] width 1519 height 750
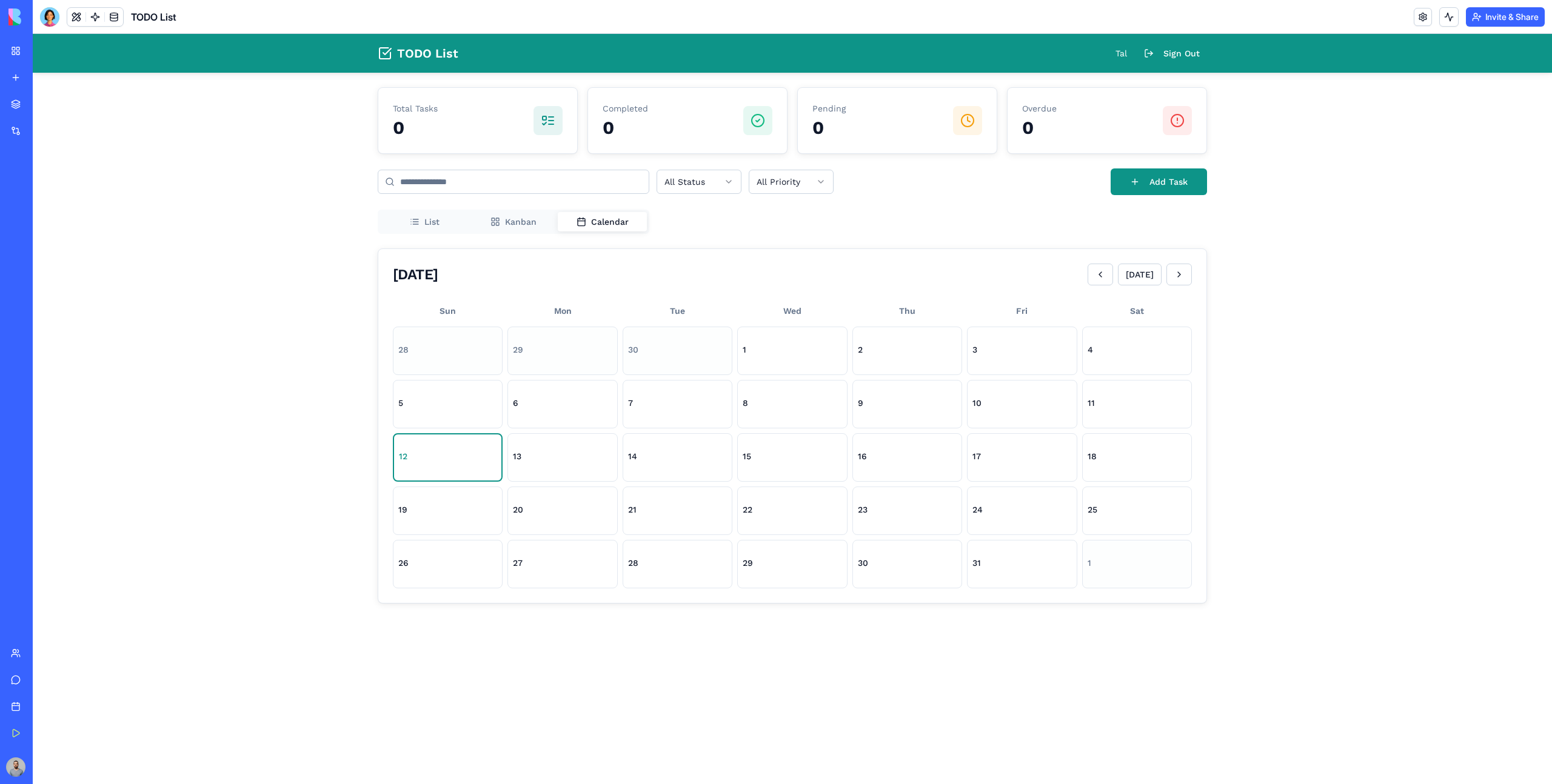
click at [22, 53] on link "My Workspace" at bounding box center [28, 51] width 49 height 24
